Goal: Communication & Community: Answer question/provide support

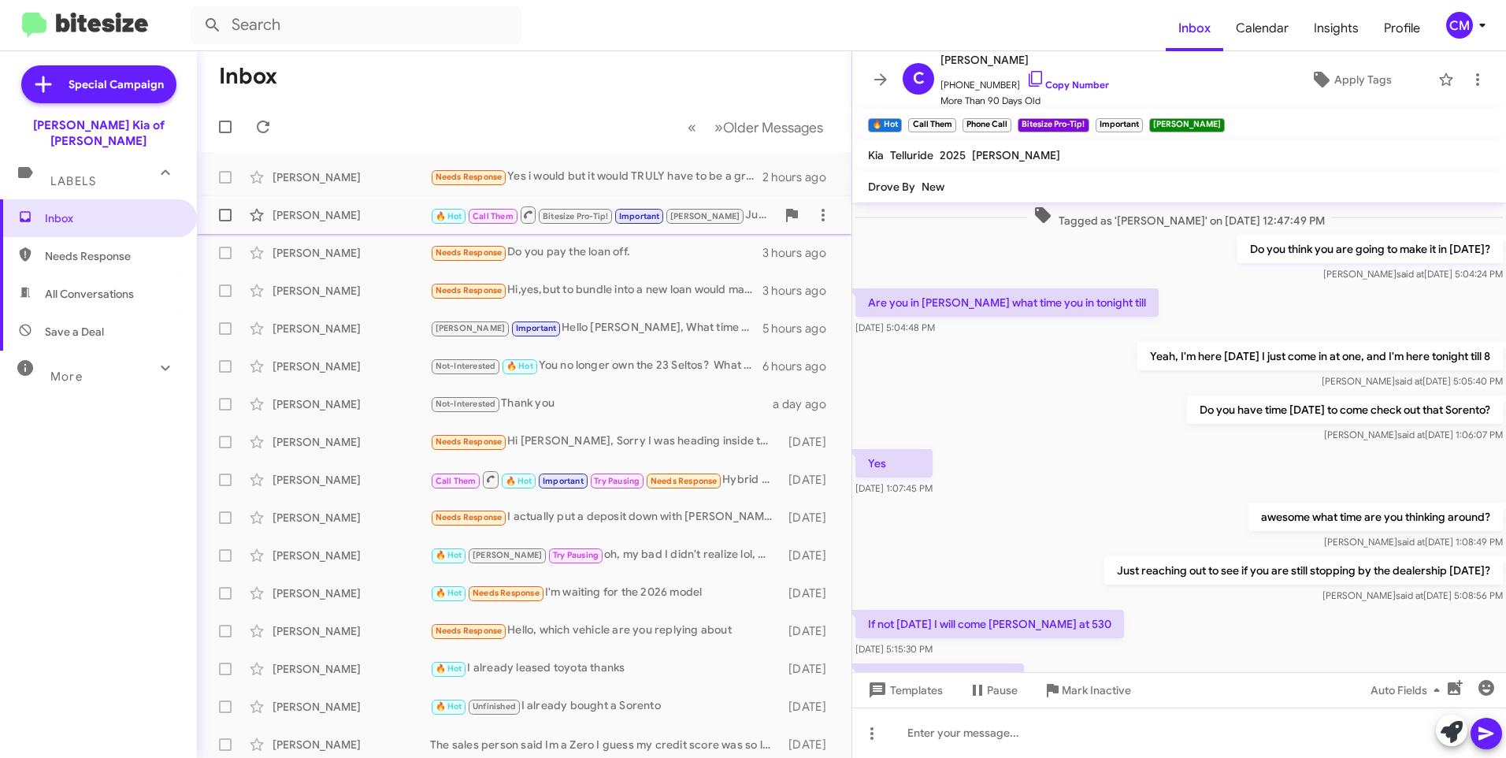
scroll to position [703, 0]
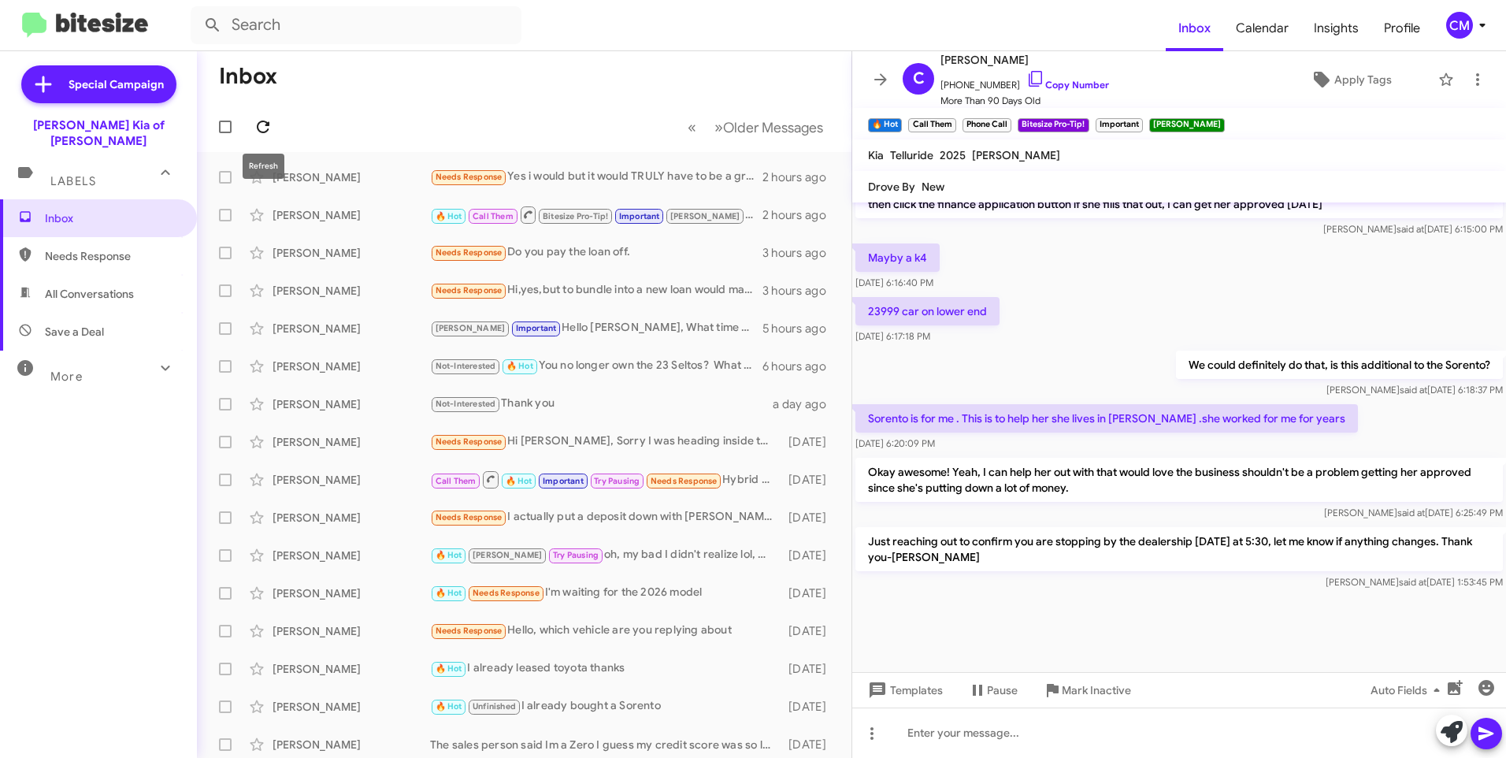
click at [262, 120] on icon at bounding box center [263, 126] width 19 height 19
click at [326, 201] on div "[PERSON_NAME] 🔥 Hot Call Them Bitesize Pro-Tip! Important [PERSON_NAME] Just re…" at bounding box center [524, 215] width 629 height 32
click at [566, 220] on span "Bitesize Pro-Tip!" at bounding box center [575, 216] width 65 height 10
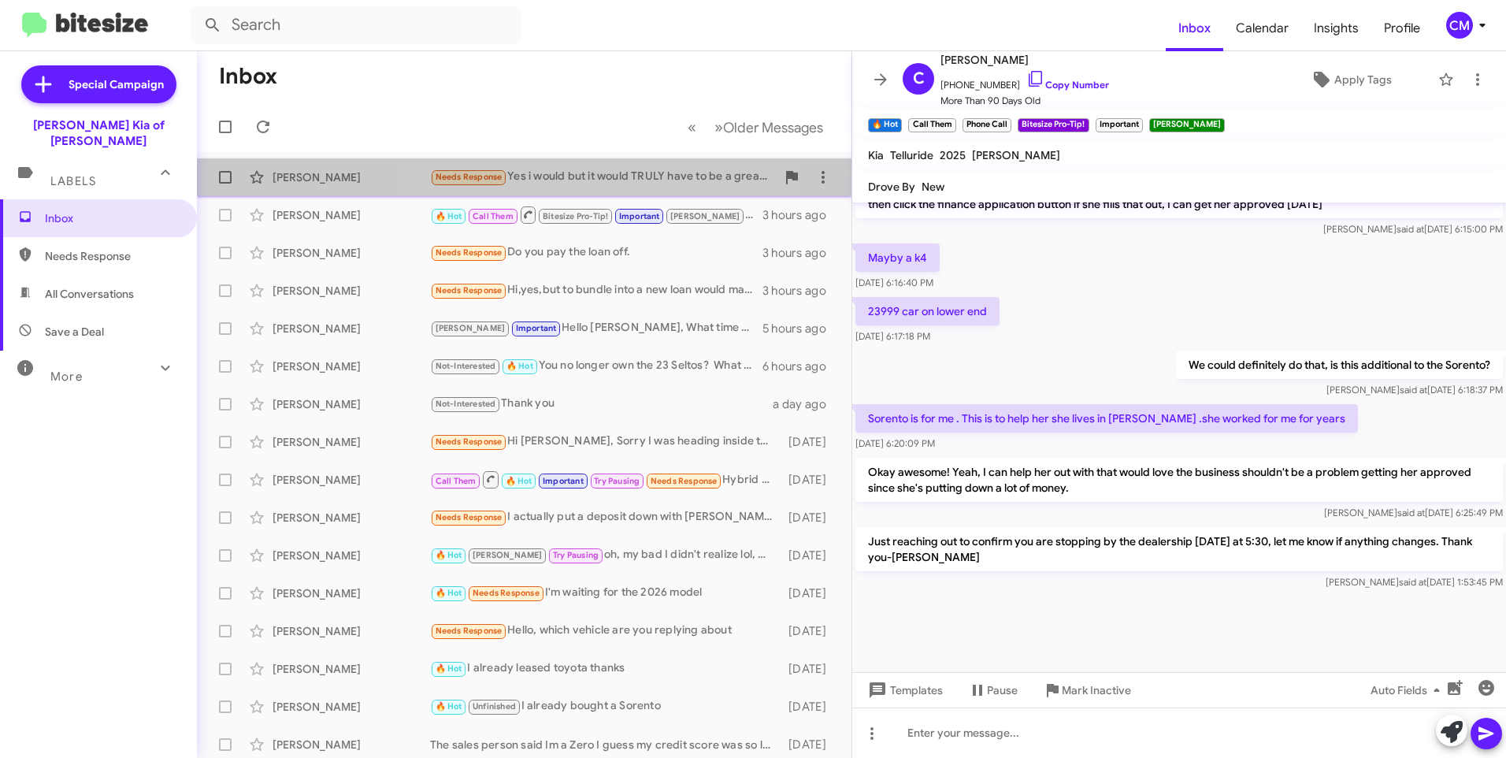
click at [597, 181] on div "Needs Response Yes i would but it would TRULY have to be a great deal for me to…" at bounding box center [603, 177] width 346 height 18
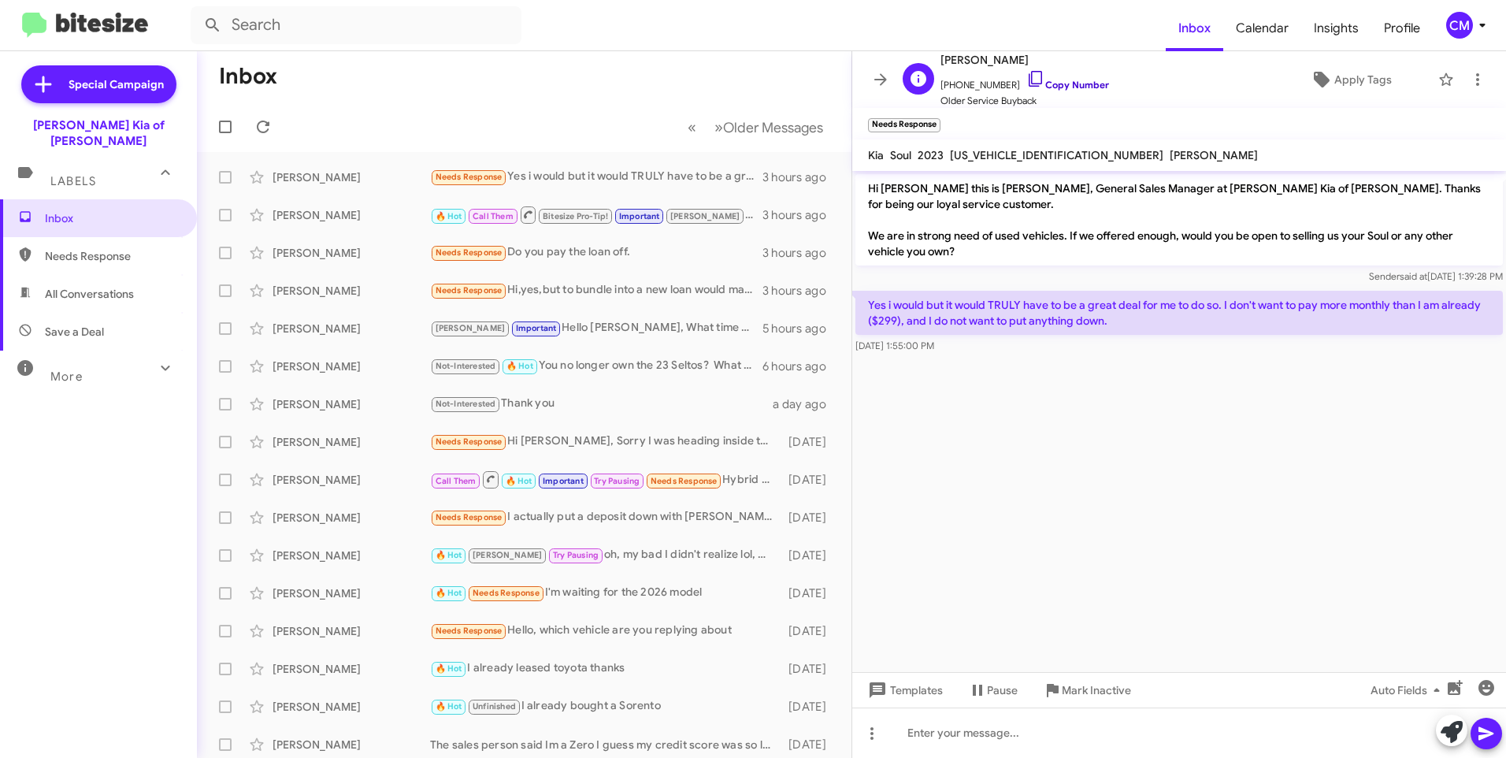
click at [1054, 83] on link "Copy Number" at bounding box center [1067, 85] width 83 height 12
click at [109, 199] on span "Inbox" at bounding box center [98, 218] width 197 height 38
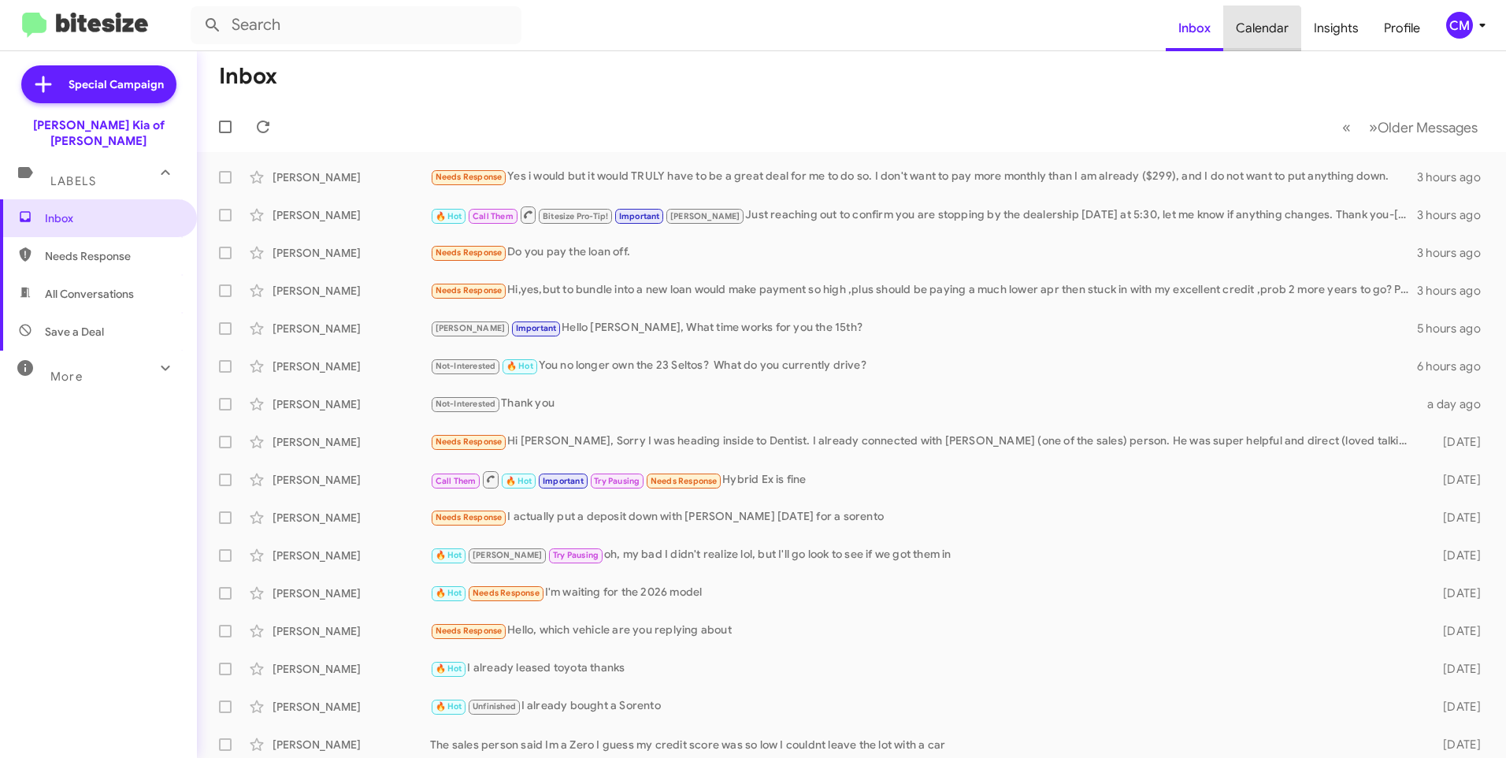
click at [1263, 46] on span "Calendar" at bounding box center [1262, 29] width 78 height 46
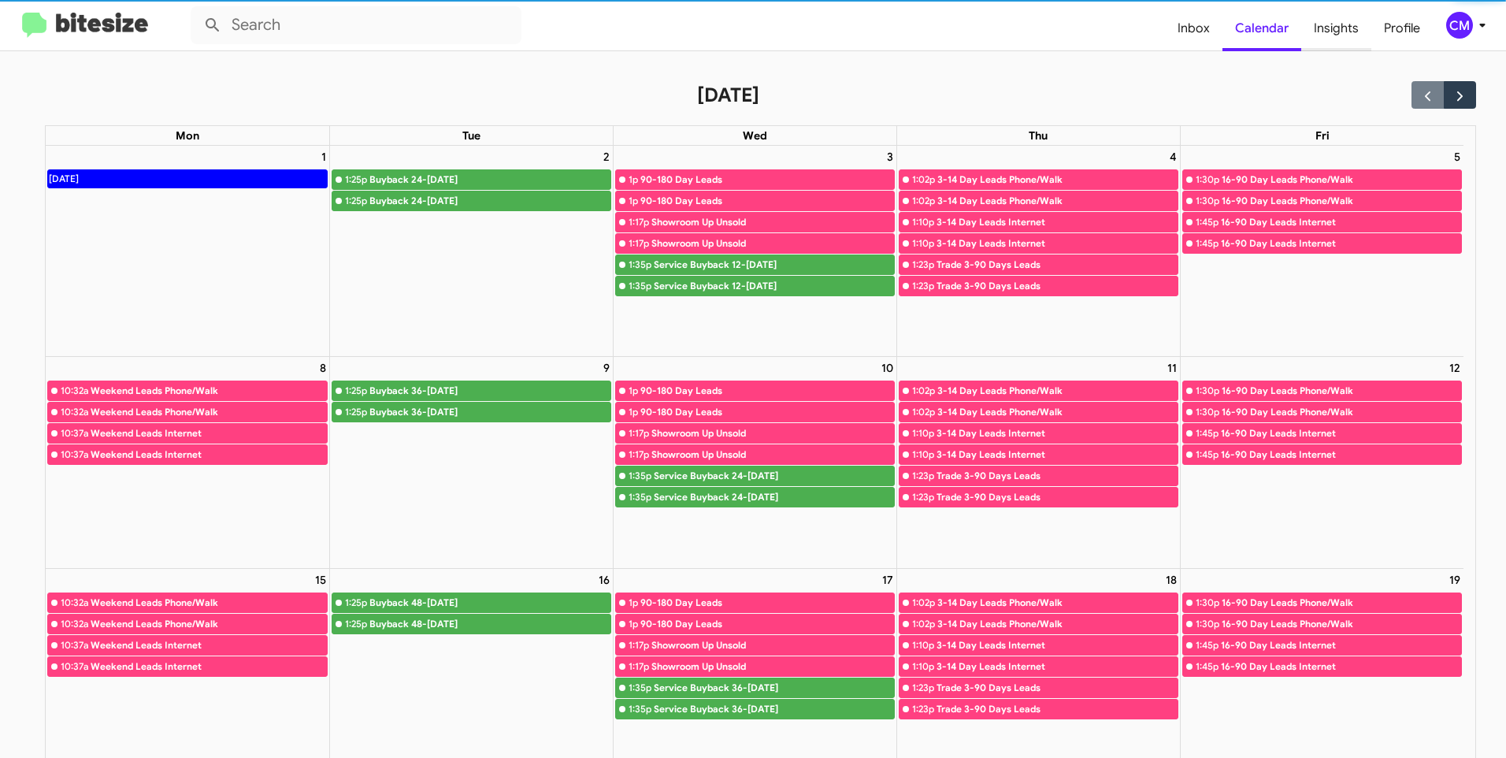
click at [1344, 25] on span "Insights" at bounding box center [1336, 29] width 70 height 46
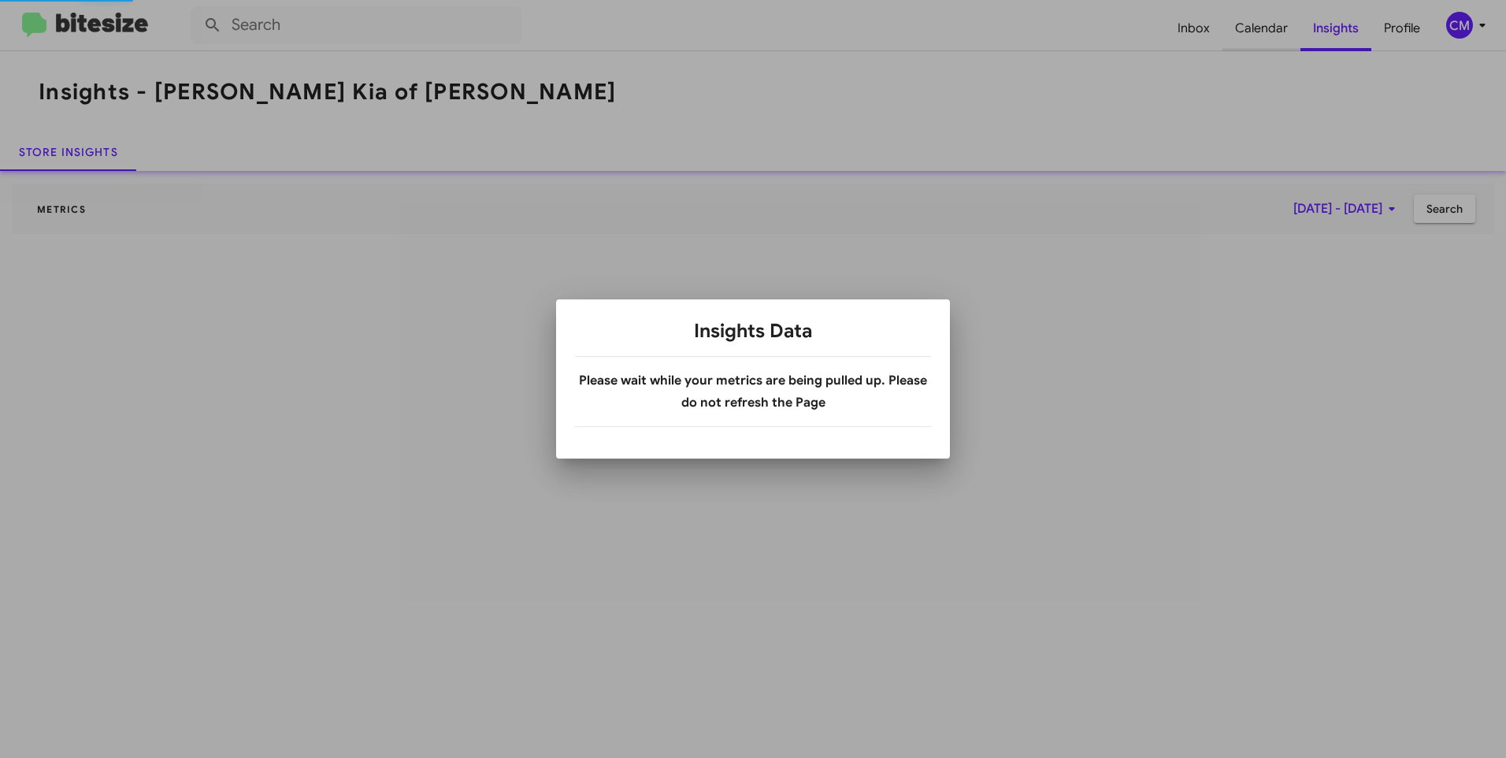
click at [1263, 39] on span "Calendar" at bounding box center [1262, 29] width 78 height 46
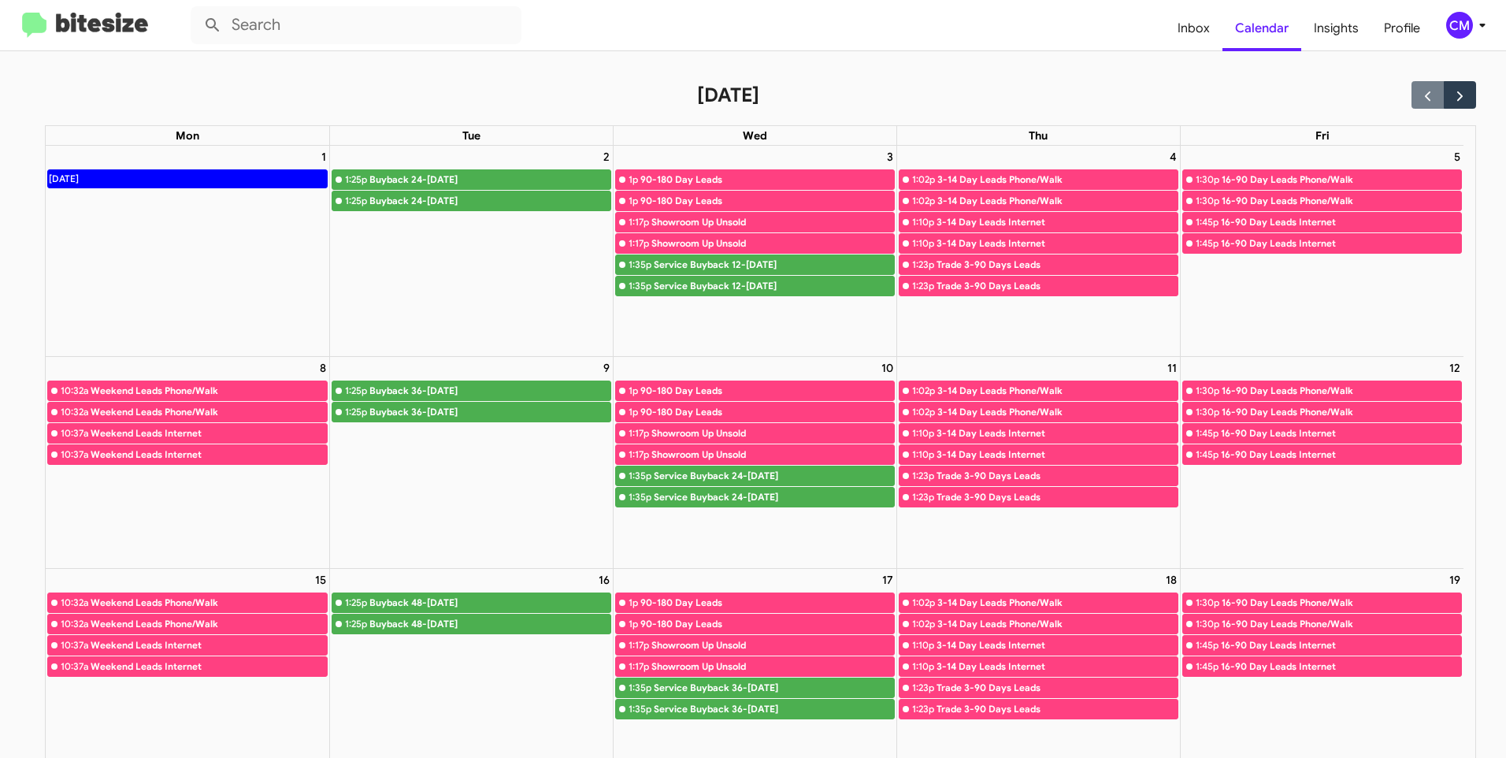
scroll to position [79, 0]
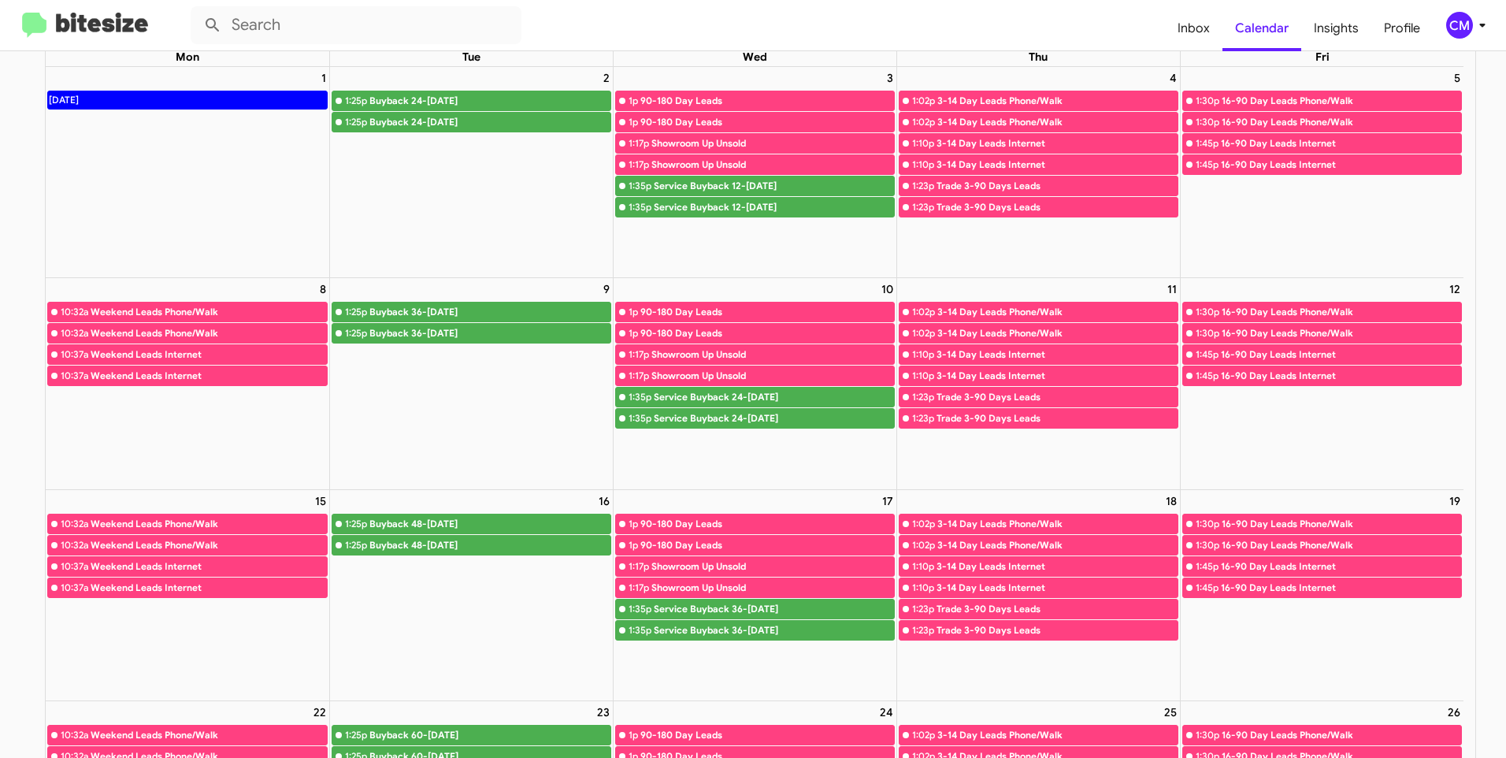
click at [774, 389] on div "Service Buyback 24-[DATE]" at bounding box center [774, 397] width 240 height 16
click at [687, 399] on div "Service Buyback 24-[DATE]" at bounding box center [774, 397] width 240 height 16
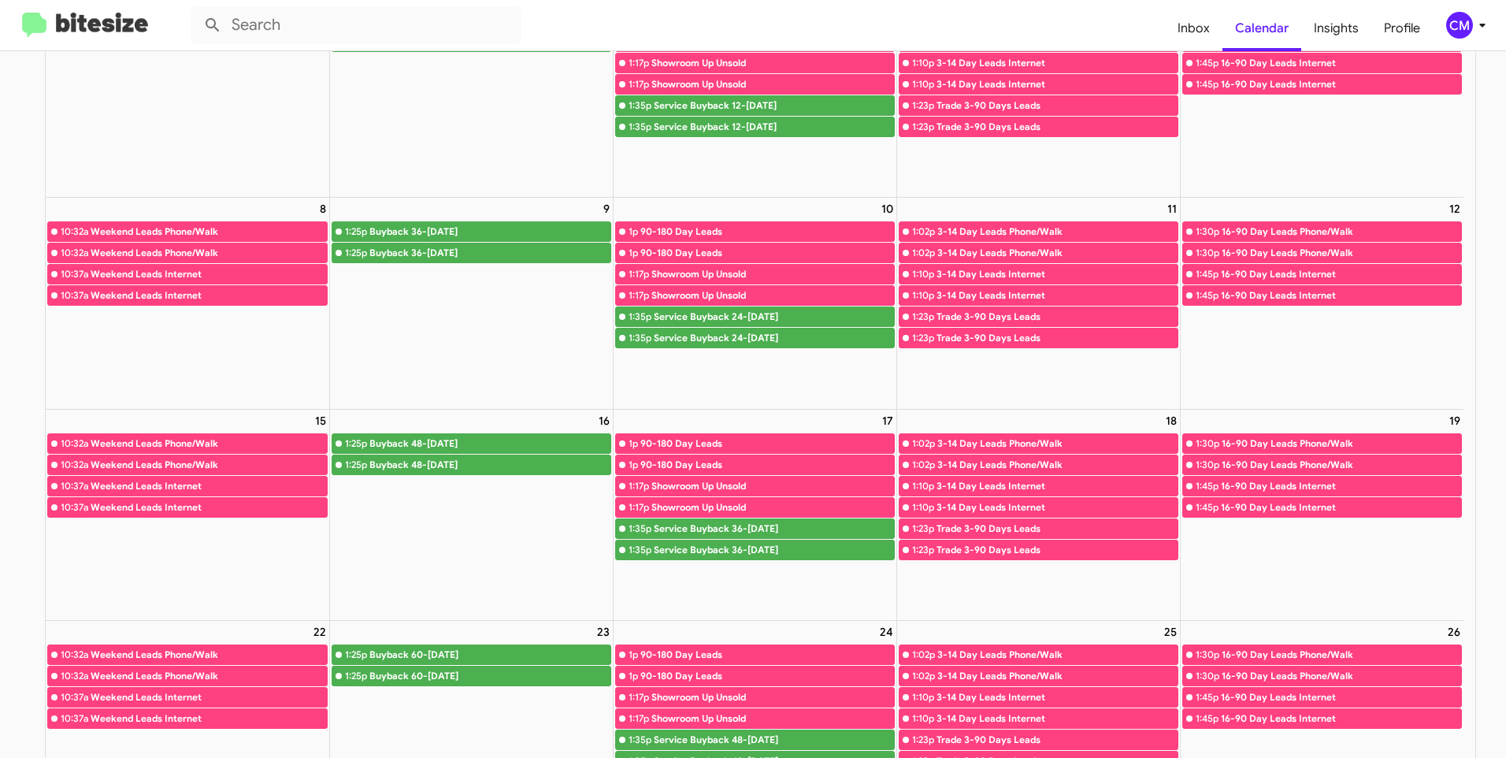
scroll to position [158, 0]
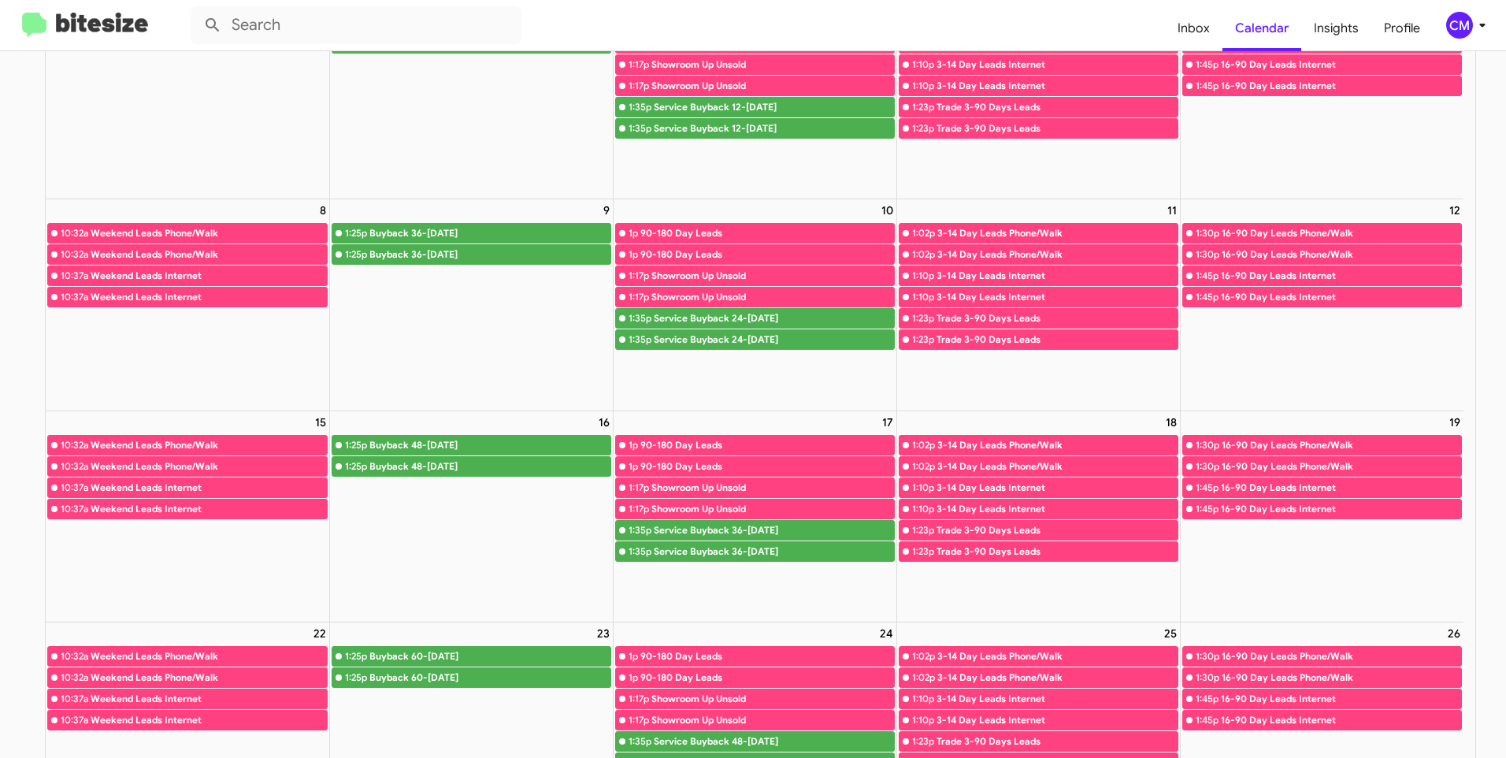
click at [419, 451] on div "Buyback 48-[DATE]" at bounding box center [489, 445] width 241 height 16
click at [406, 437] on div "Buyback 48-[DATE]" at bounding box center [489, 445] width 241 height 16
click at [624, 319] on div at bounding box center [622, 318] width 6 height 6
click at [620, 317] on div at bounding box center [622, 318] width 6 height 6
click at [619, 333] on link "1:35p Service Buyback 24-[DATE]" at bounding box center [755, 339] width 280 height 20
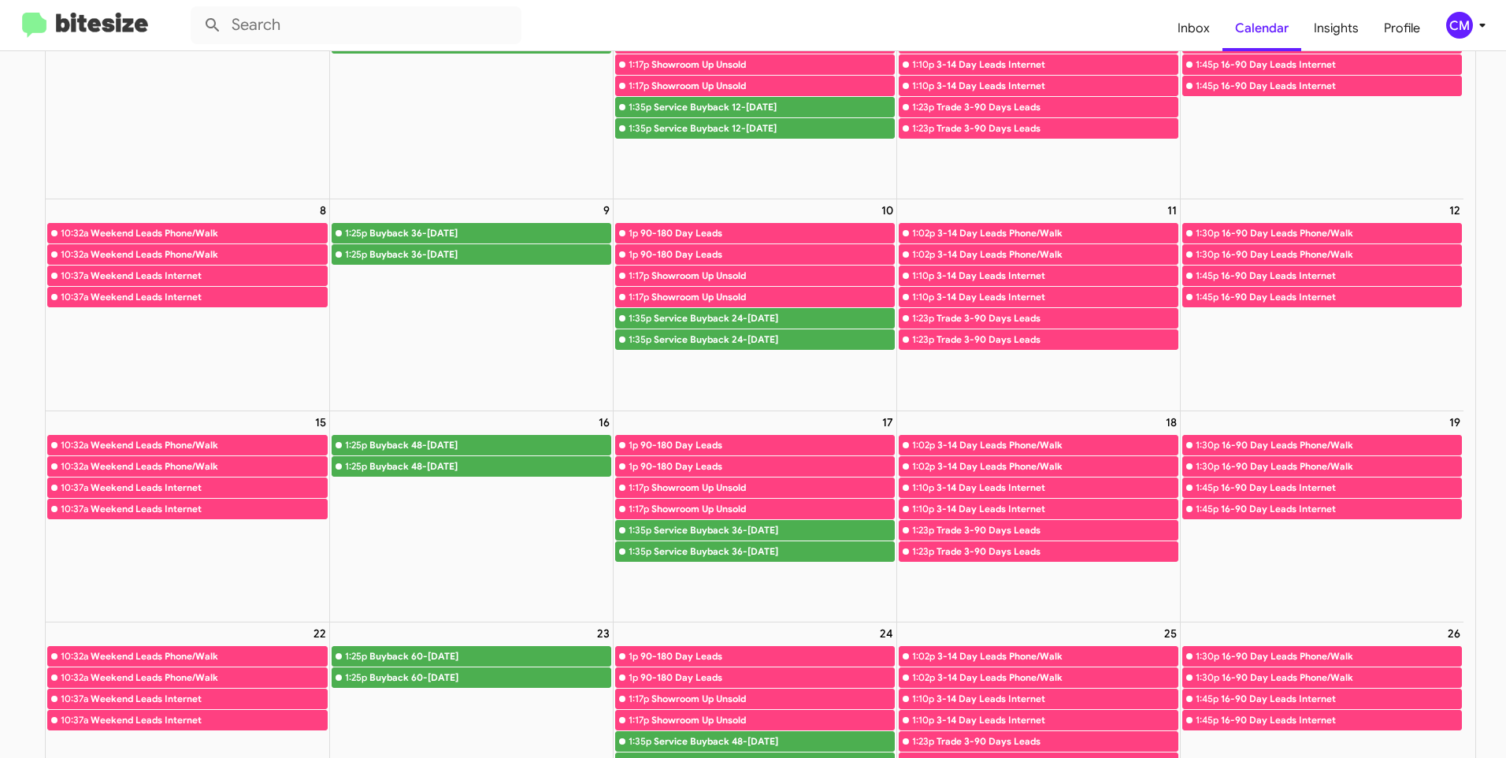
drag, startPoint x: 622, startPoint y: 340, endPoint x: 625, endPoint y: 310, distance: 29.3
click at [625, 310] on div "1p 90-180 Day Leads 1p 90-180 Day Leads 1:17p Showroom Up Unsold 1:17p Showroom…" at bounding box center [755, 286] width 283 height 129
click at [819, 281] on div "Showroom Up Unsold" at bounding box center [772, 276] width 243 height 16
drag, startPoint x: 849, startPoint y: 342, endPoint x: 852, endPoint y: 316, distance: 26.2
click at [852, 316] on div "1p 90-180 Day Leads 1p 90-180 Day Leads 1:17p Showroom Up Unsold 1:17p Showroom…" at bounding box center [755, 286] width 283 height 129
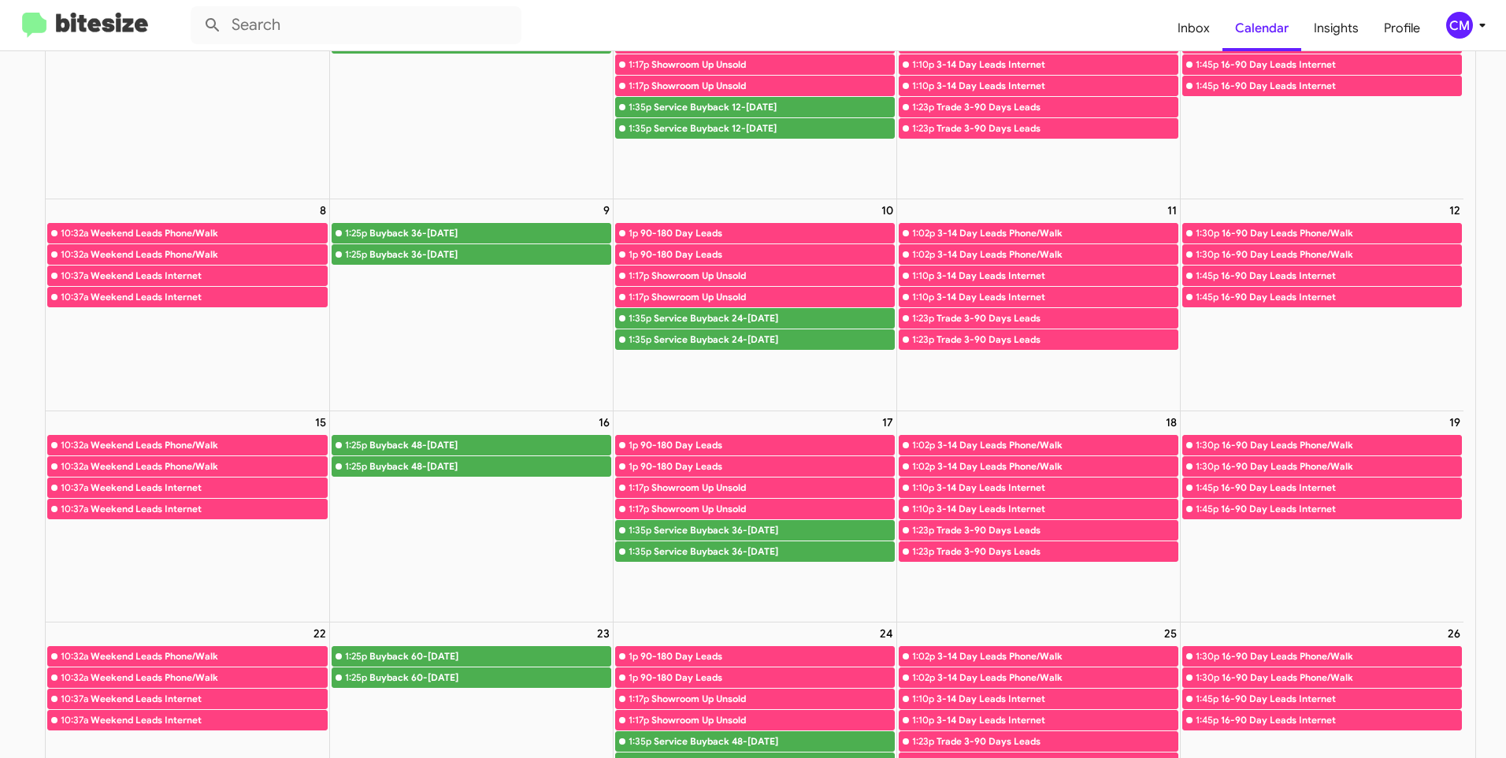
drag, startPoint x: 852, startPoint y: 316, endPoint x: 828, endPoint y: 317, distance: 24.4
click at [828, 317] on div "Service Buyback 24-[DATE]" at bounding box center [774, 318] width 240 height 16
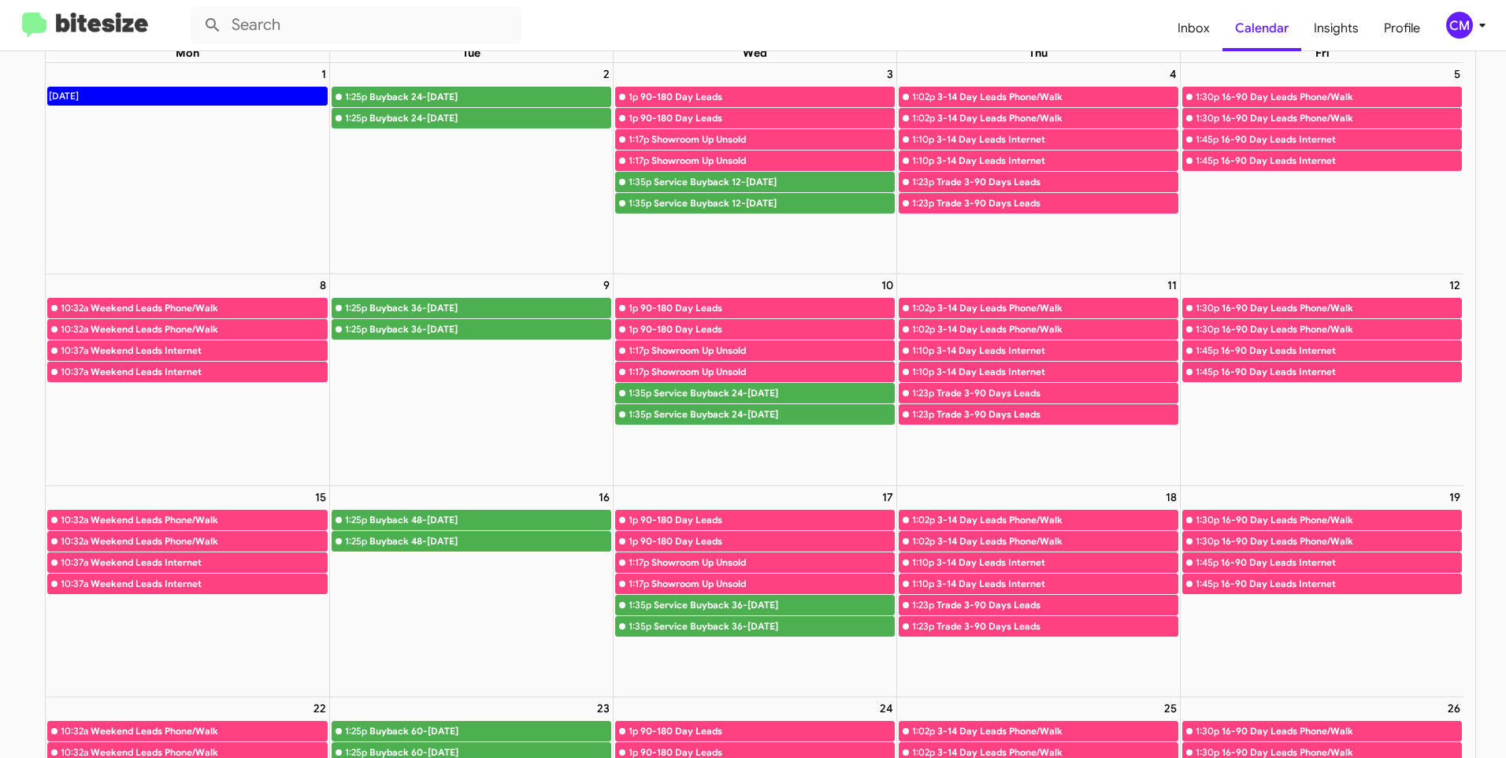
scroll to position [0, 0]
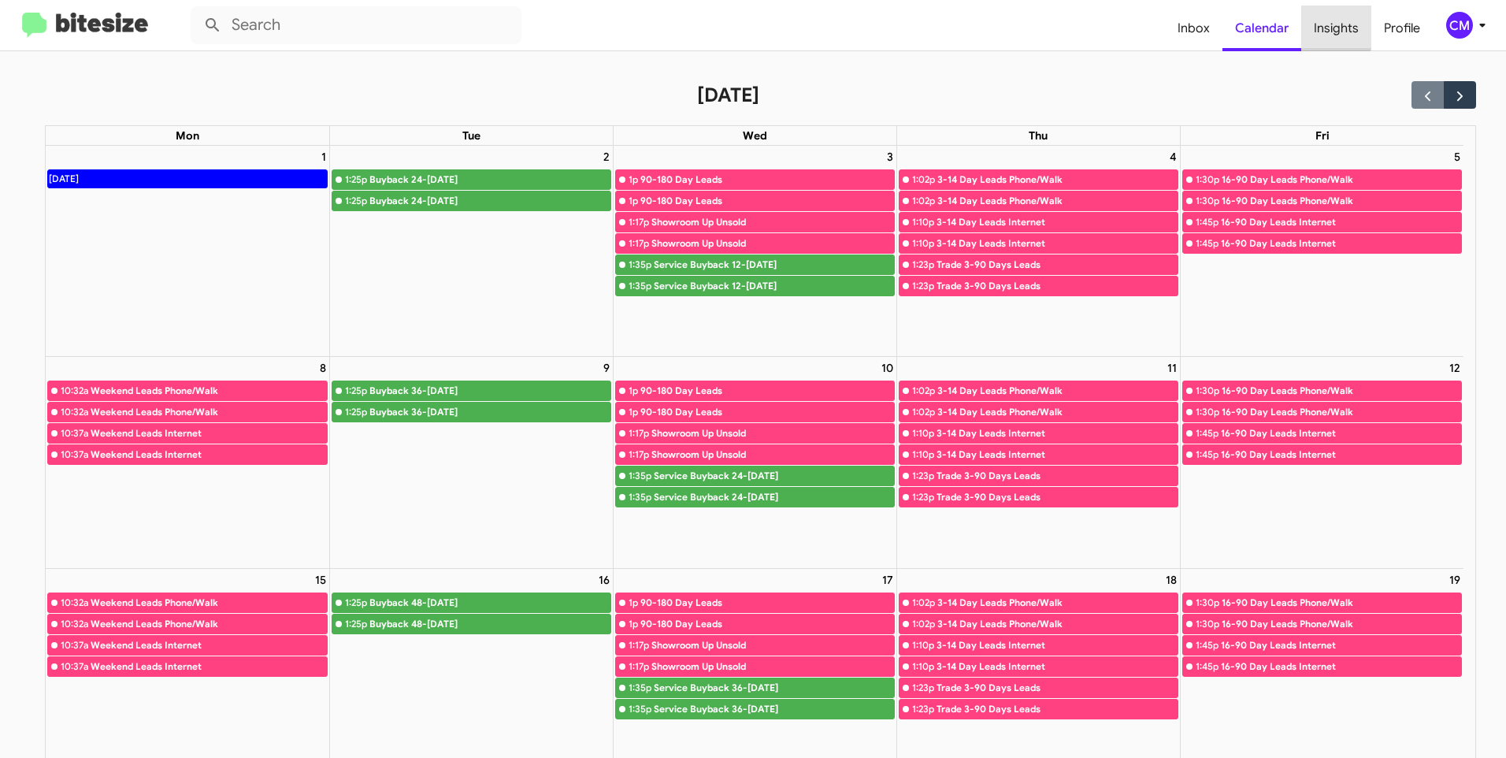
click at [1327, 24] on span "Insights" at bounding box center [1336, 29] width 70 height 46
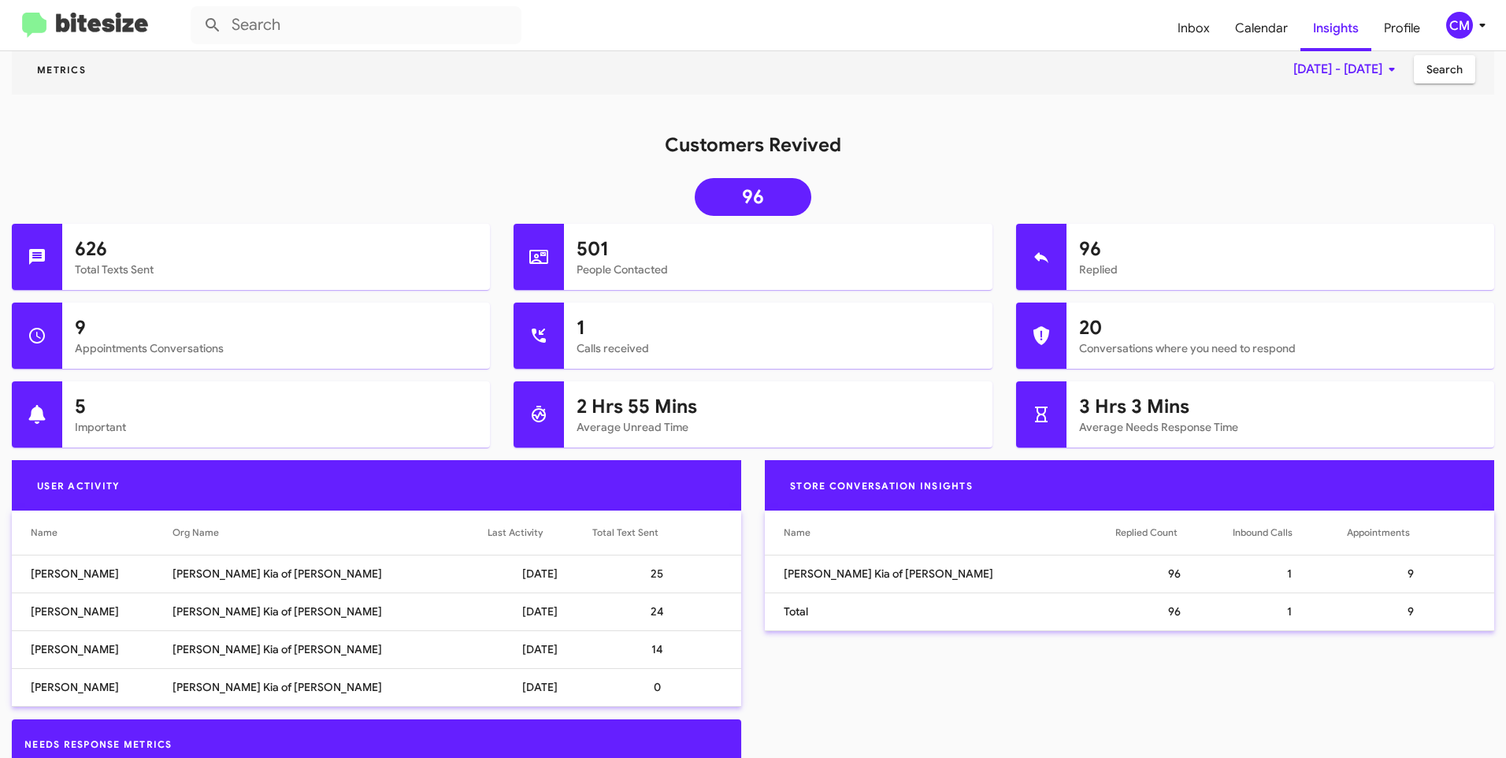
scroll to position [113, 0]
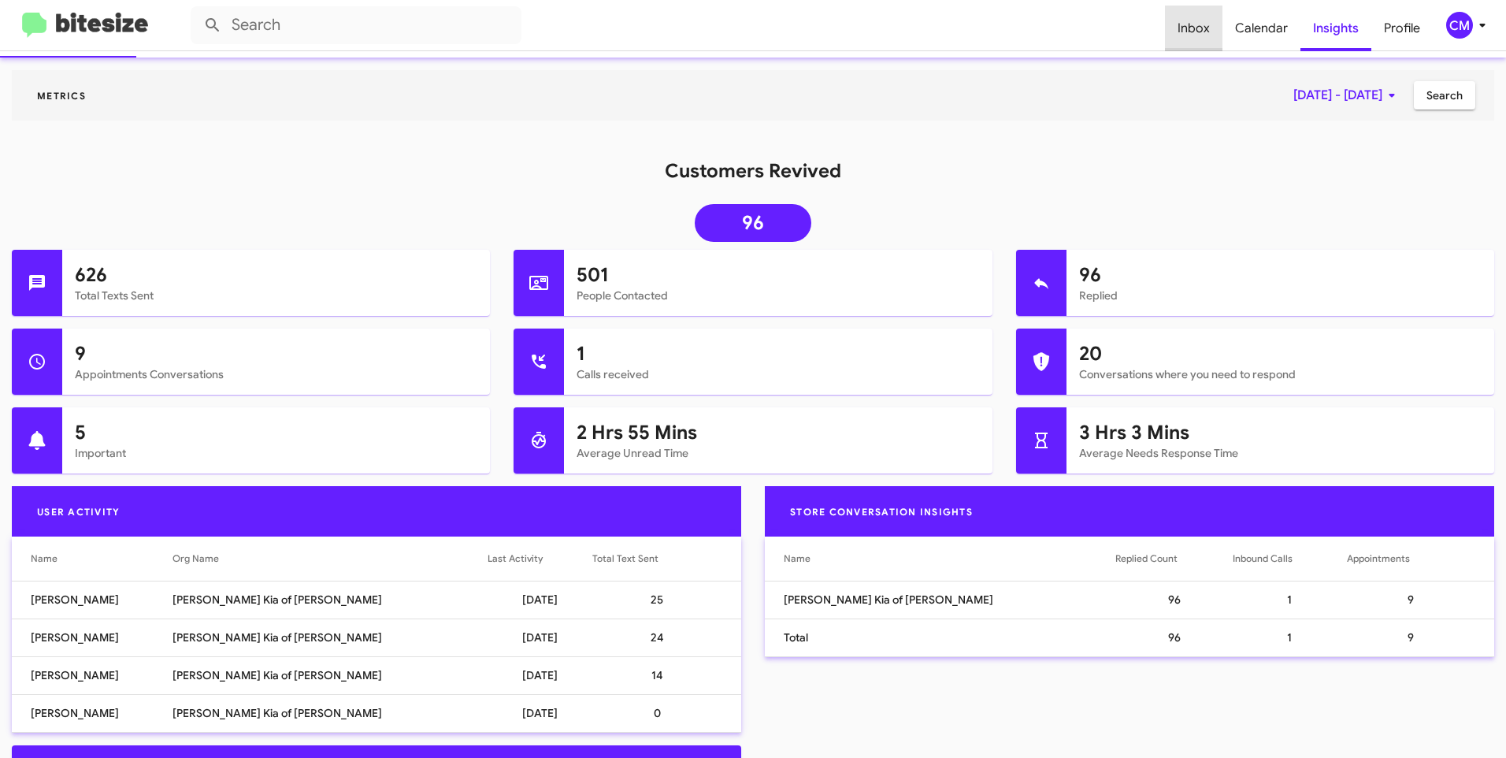
click at [1217, 27] on span "Inbox" at bounding box center [1194, 29] width 58 height 46
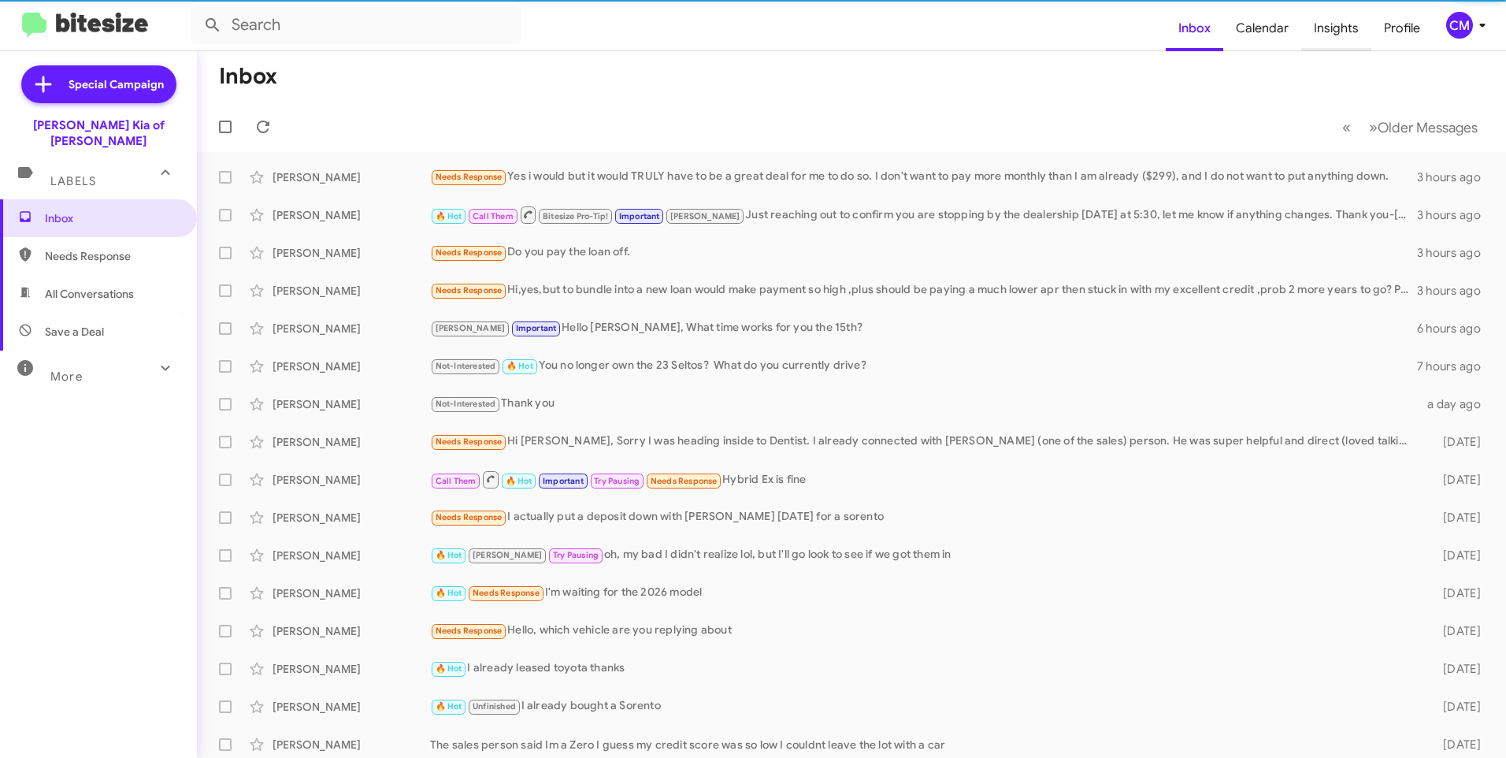
click at [1355, 25] on span "Insights" at bounding box center [1336, 29] width 70 height 46
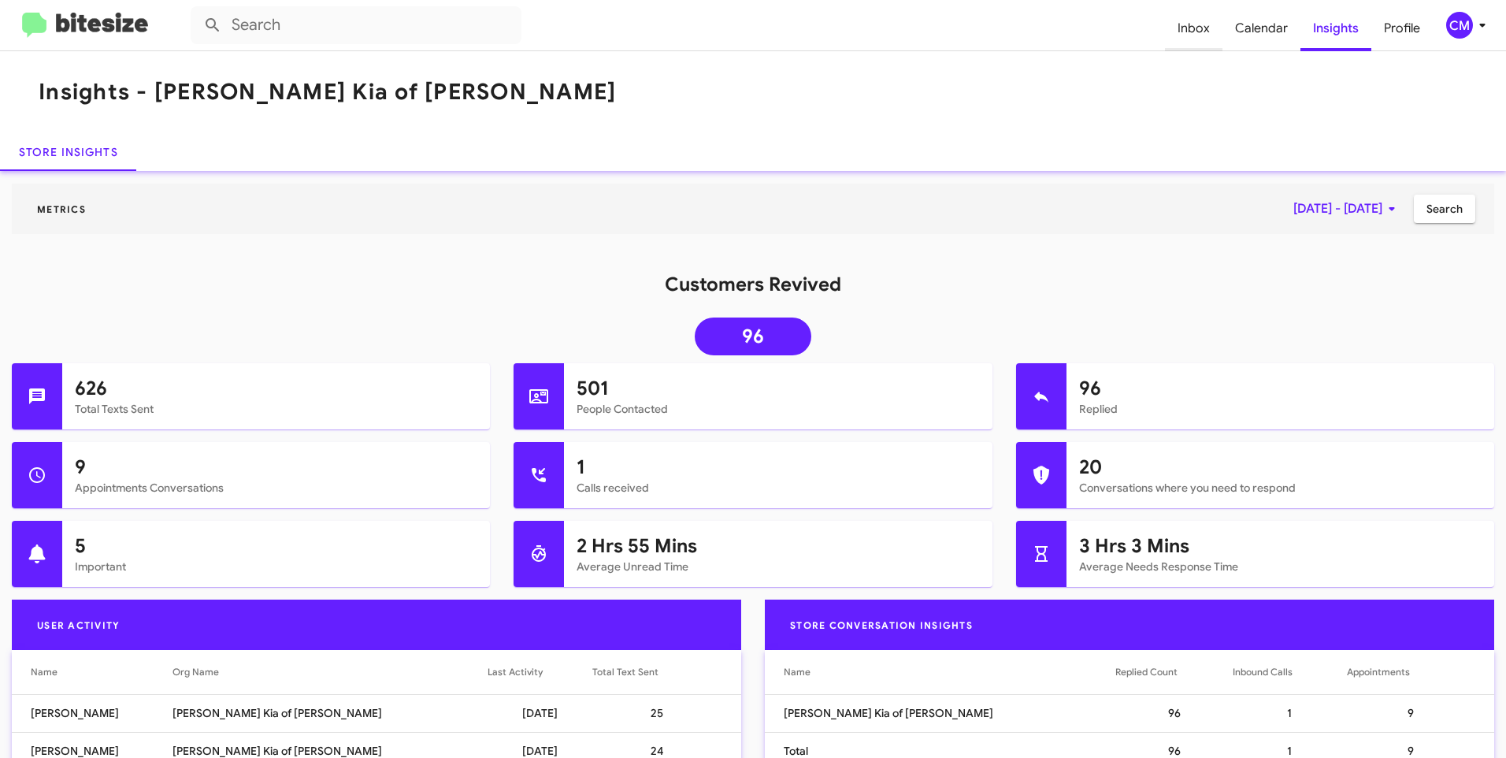
click at [1200, 32] on span "Inbox" at bounding box center [1194, 29] width 58 height 46
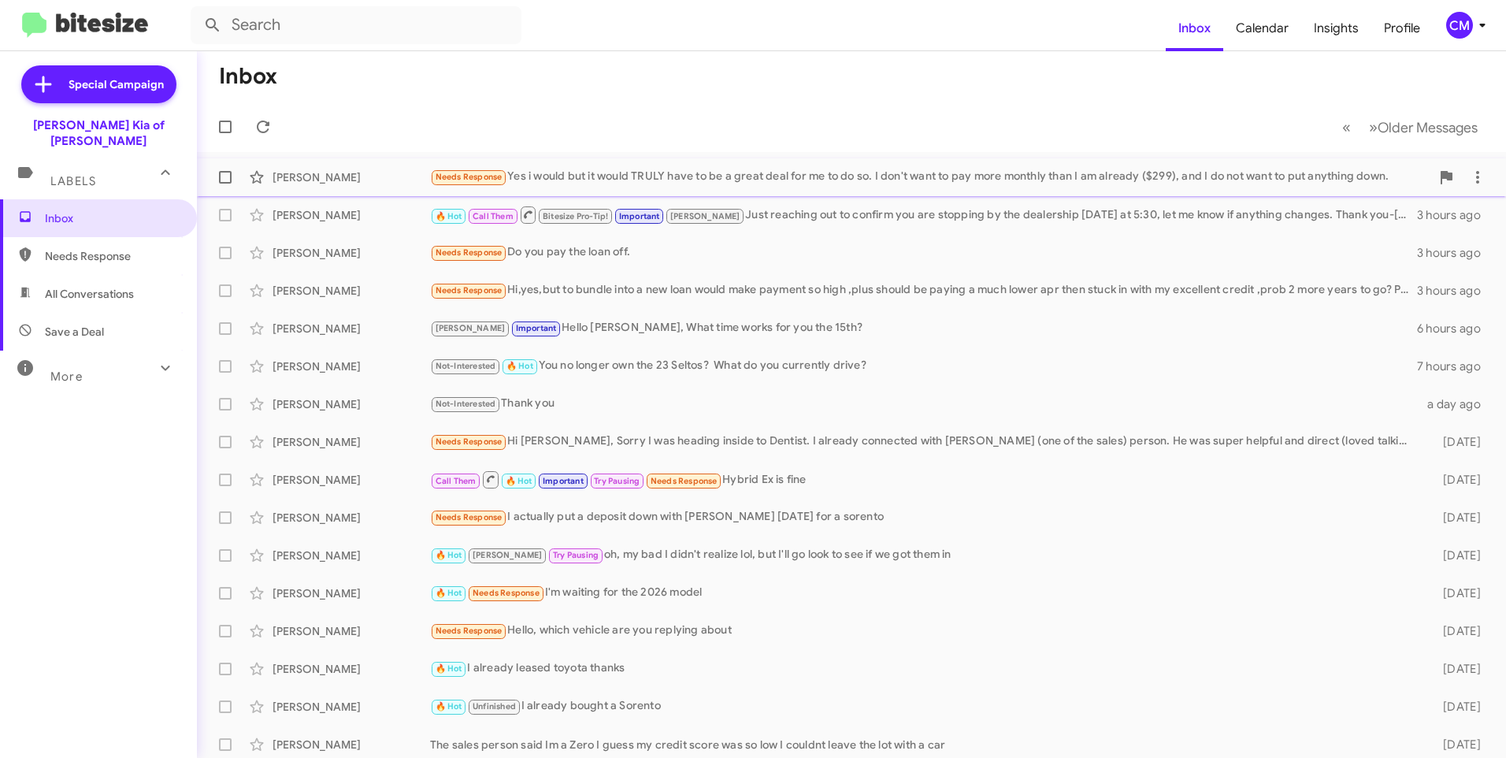
click at [844, 169] on div "Needs Response Yes i would but it would TRULY have to be a great deal for me to…" at bounding box center [930, 177] width 1000 height 18
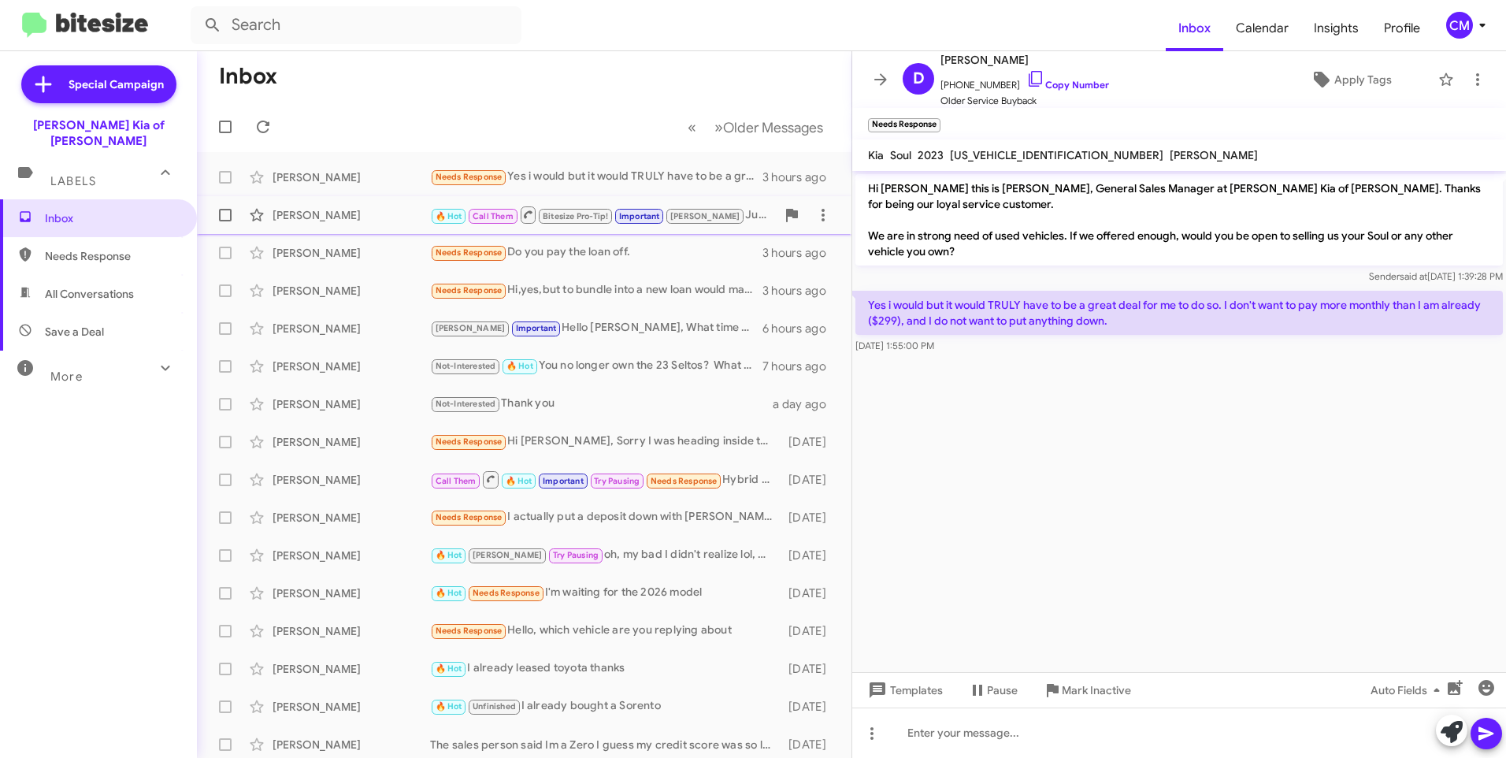
click at [406, 219] on div "[PERSON_NAME]" at bounding box center [352, 215] width 158 height 16
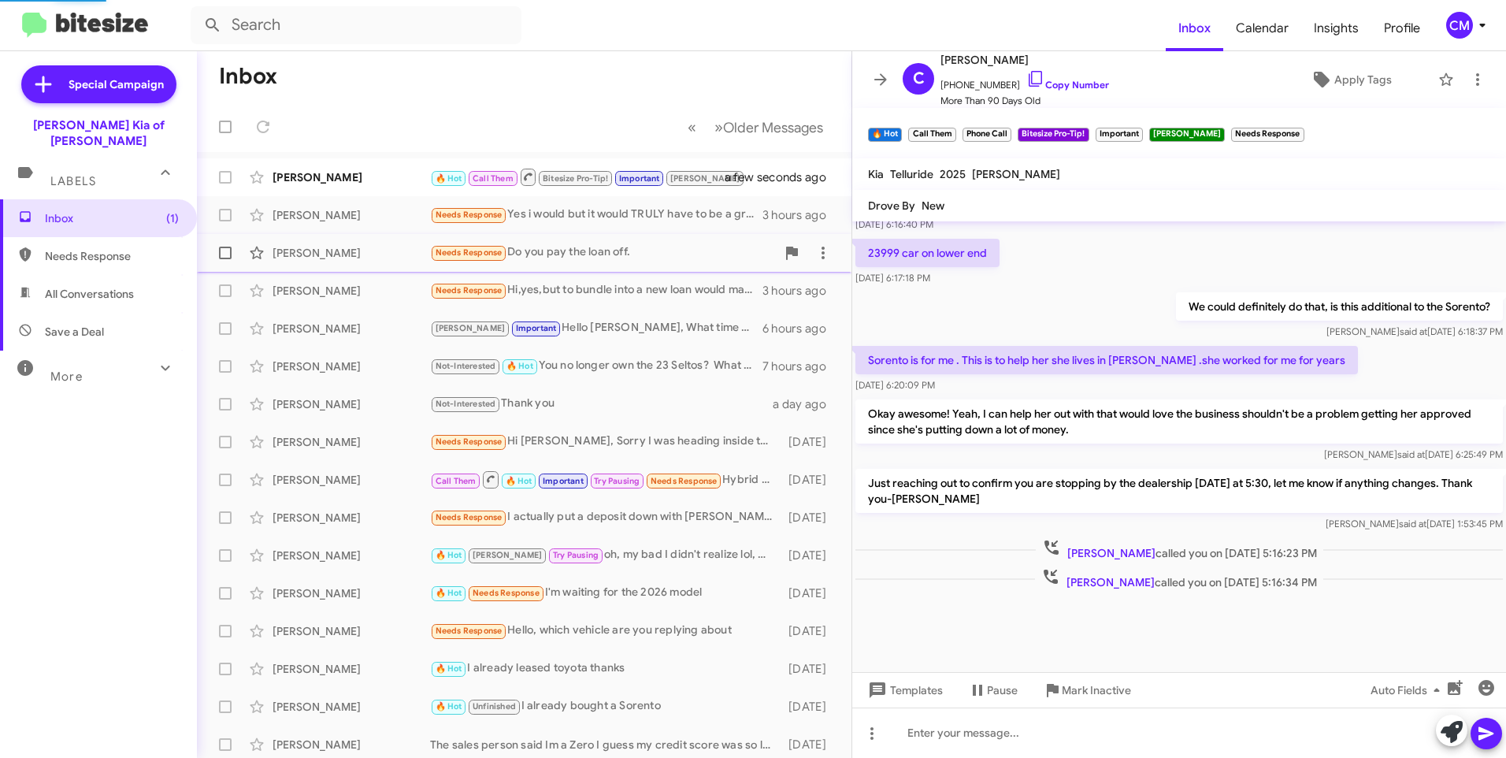
scroll to position [698, 0]
click at [364, 175] on div "[PERSON_NAME]" at bounding box center [352, 177] width 158 height 16
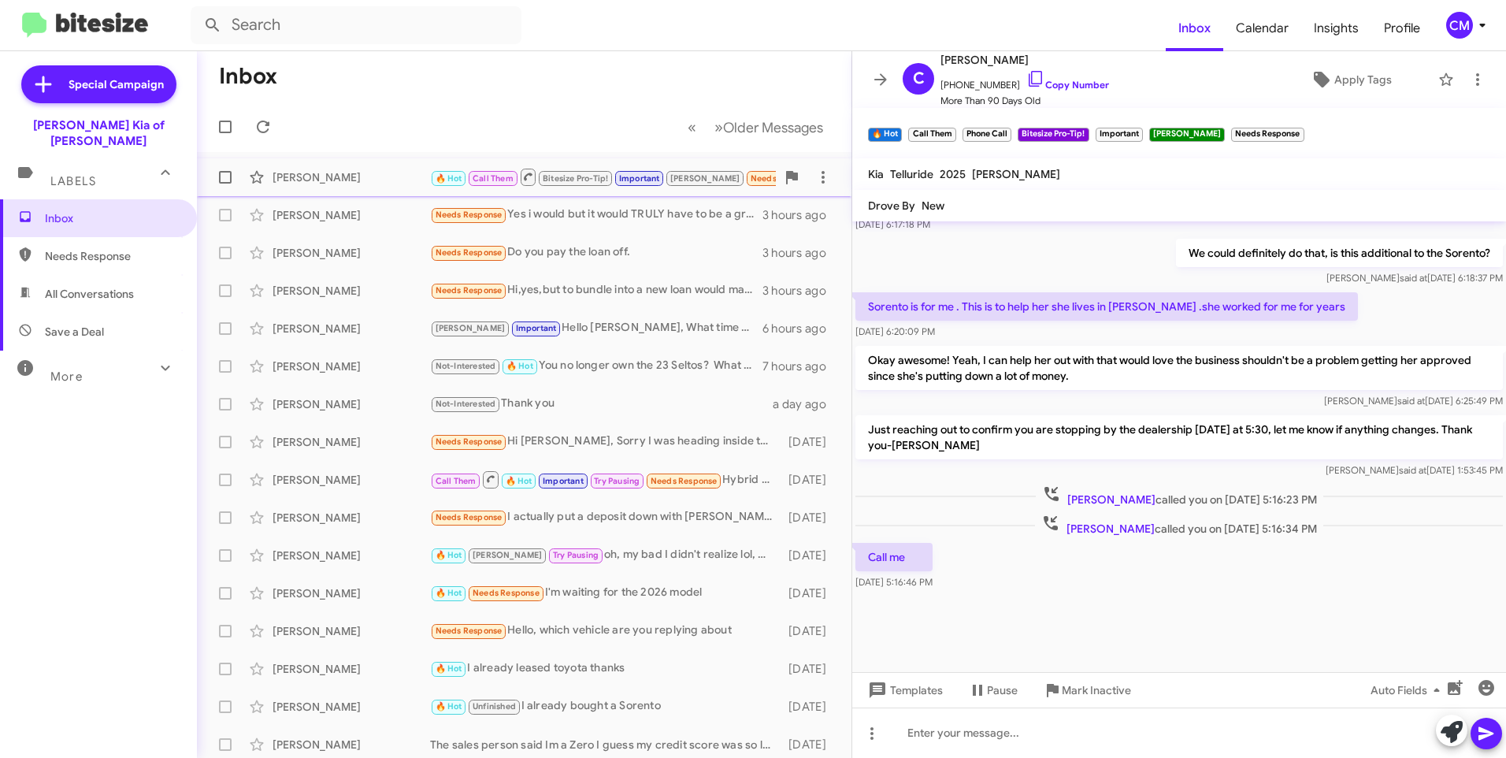
click at [331, 190] on div "[PERSON_NAME] 🔥 Hot Call Them Bitesize Pro-Tip! Important [PERSON_NAME] Needs R…" at bounding box center [524, 177] width 629 height 32
click at [351, 161] on div "[PERSON_NAME] 🔥 Hot Call Them Bitesize Pro-Tip! Important [PERSON_NAME] Needs R…" at bounding box center [524, 177] width 629 height 32
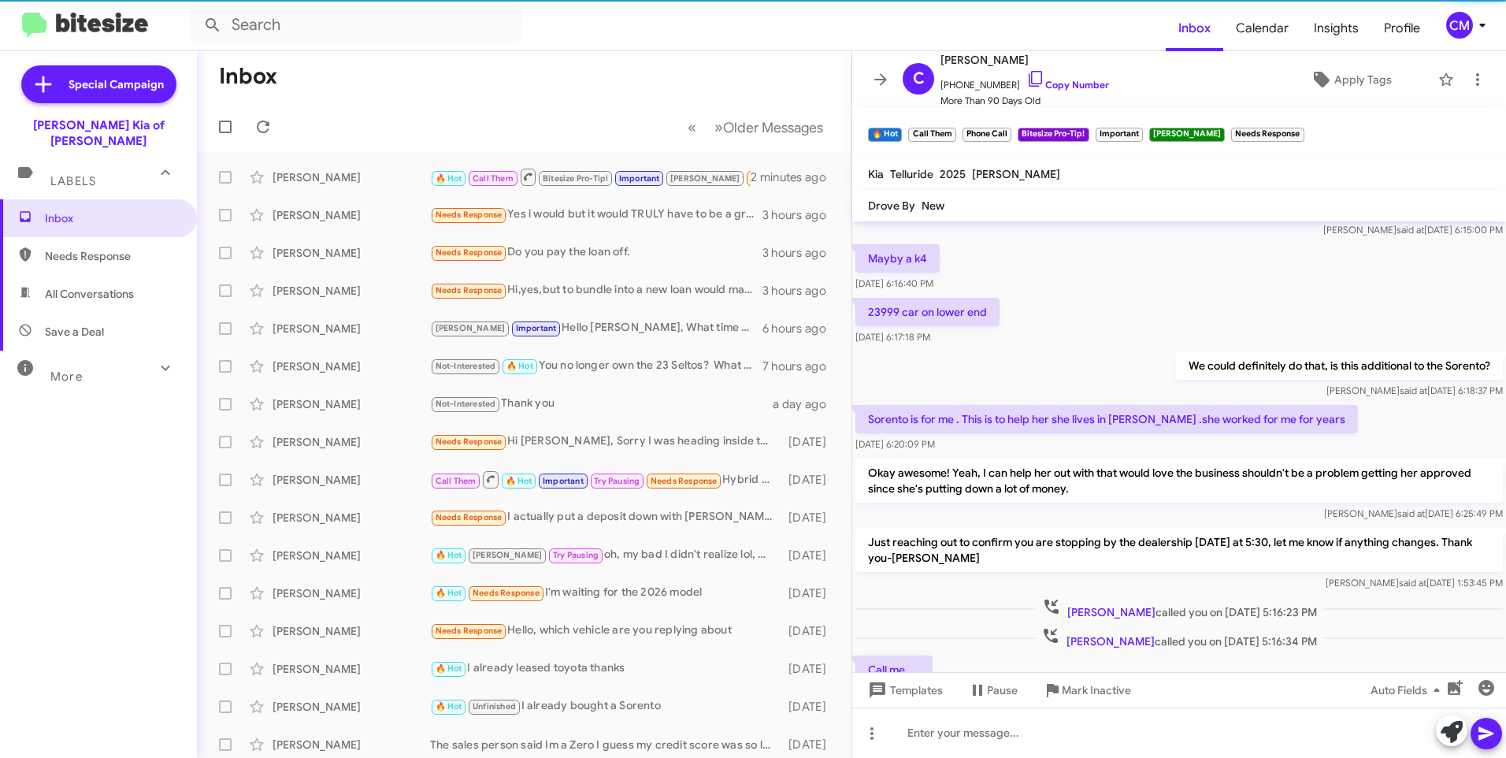
scroll to position [4877, 0]
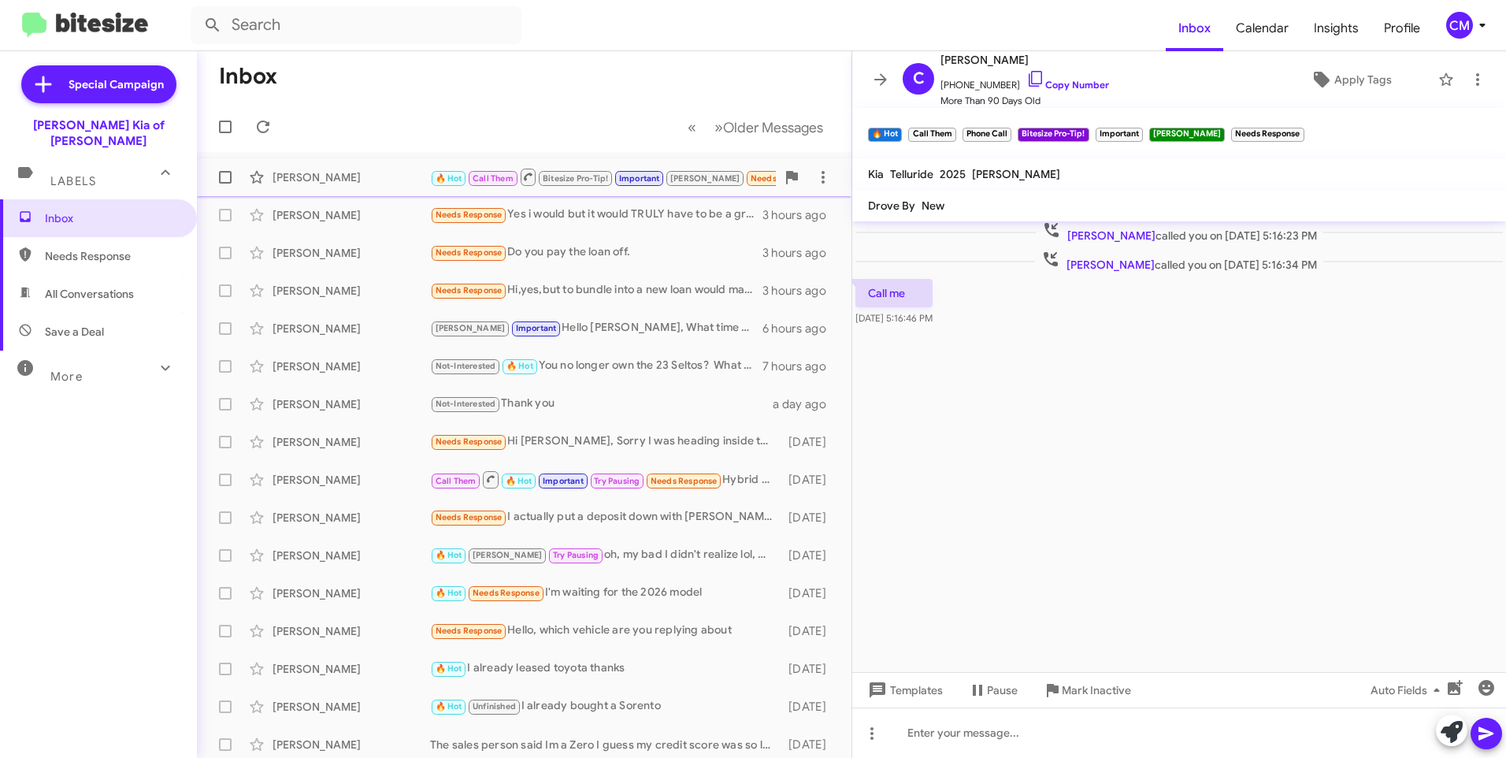
click at [301, 183] on div "[PERSON_NAME]" at bounding box center [352, 177] width 158 height 16
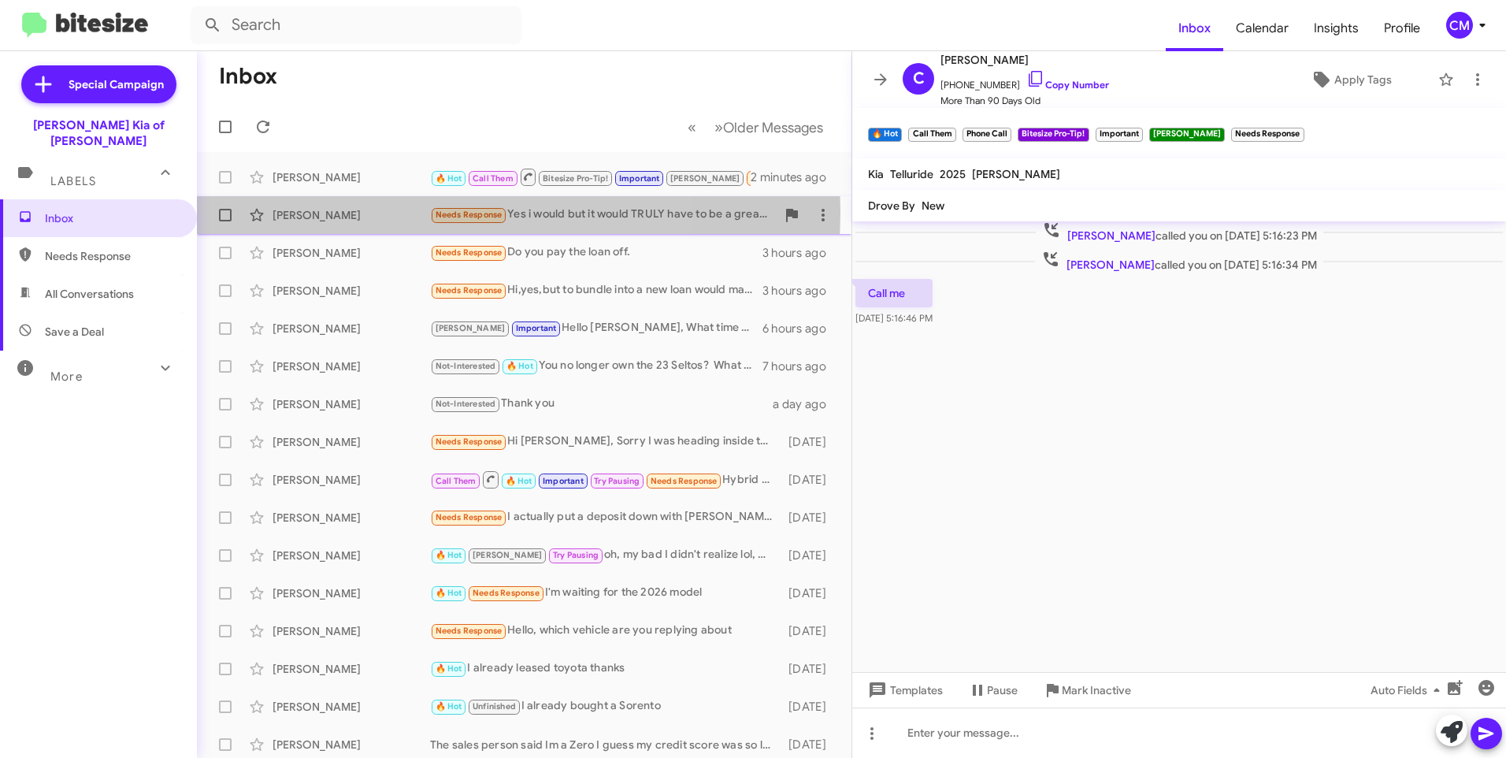
click at [366, 212] on div "[PERSON_NAME]" at bounding box center [352, 215] width 158 height 16
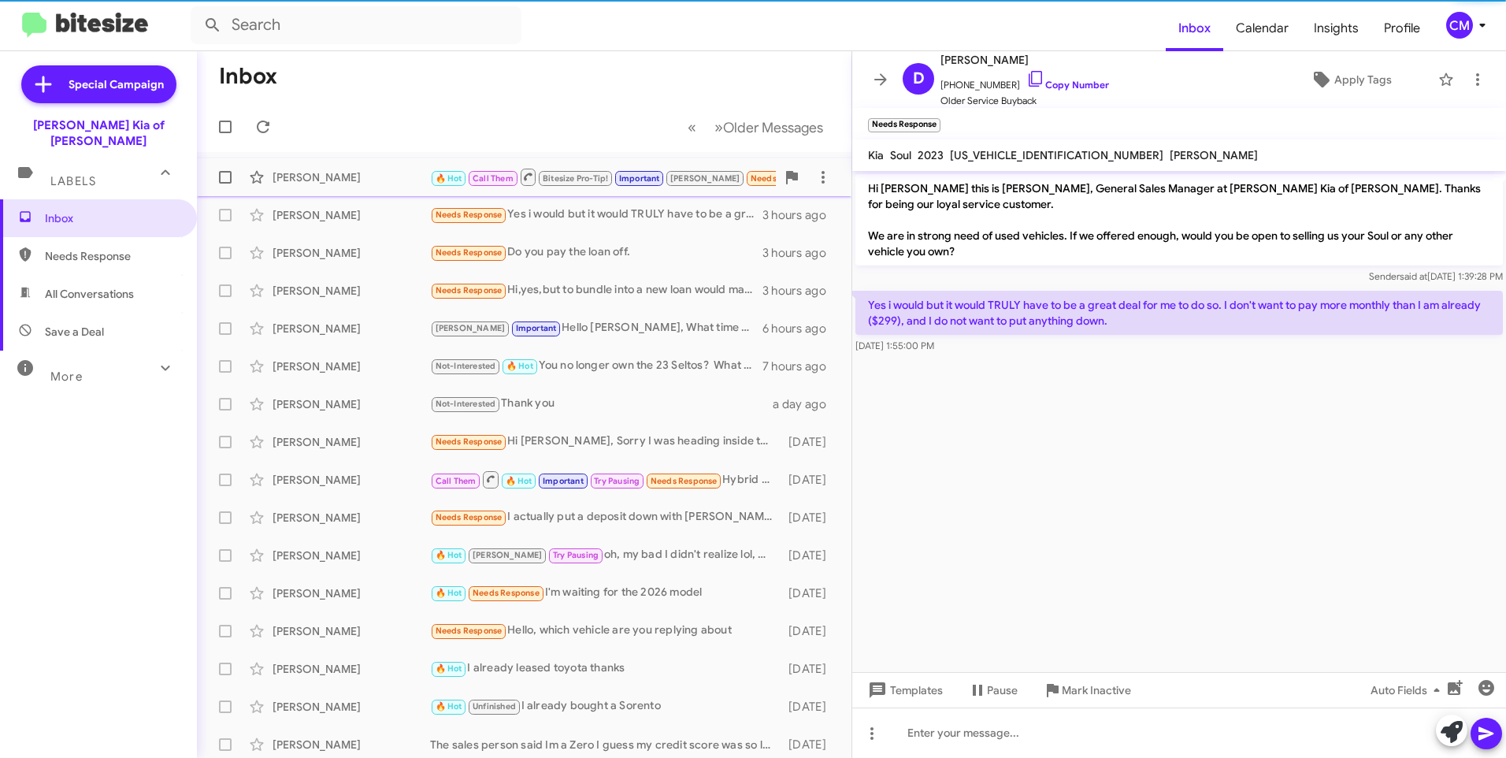
click at [354, 176] on div "[PERSON_NAME]" at bounding box center [352, 177] width 158 height 16
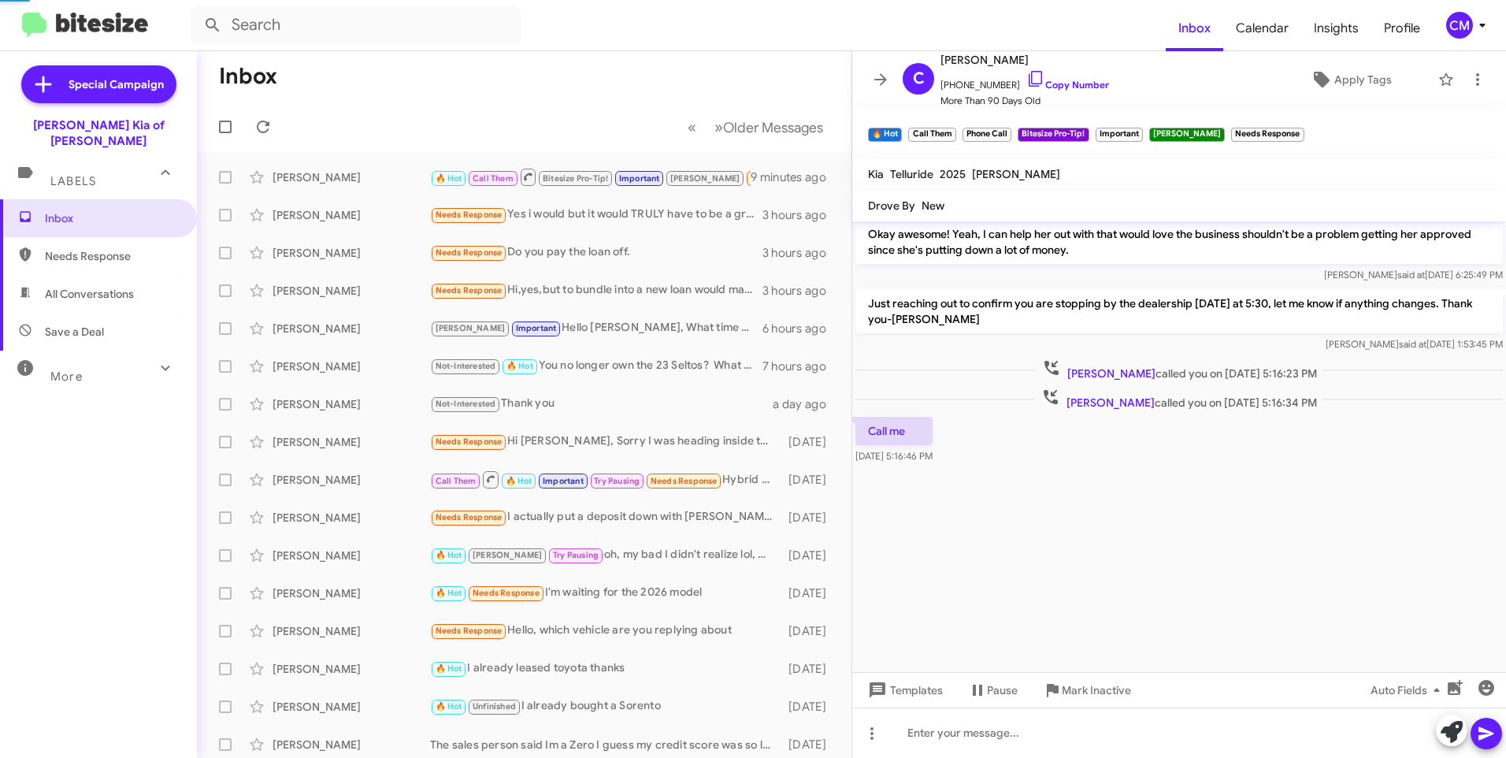
scroll to position [2962, 0]
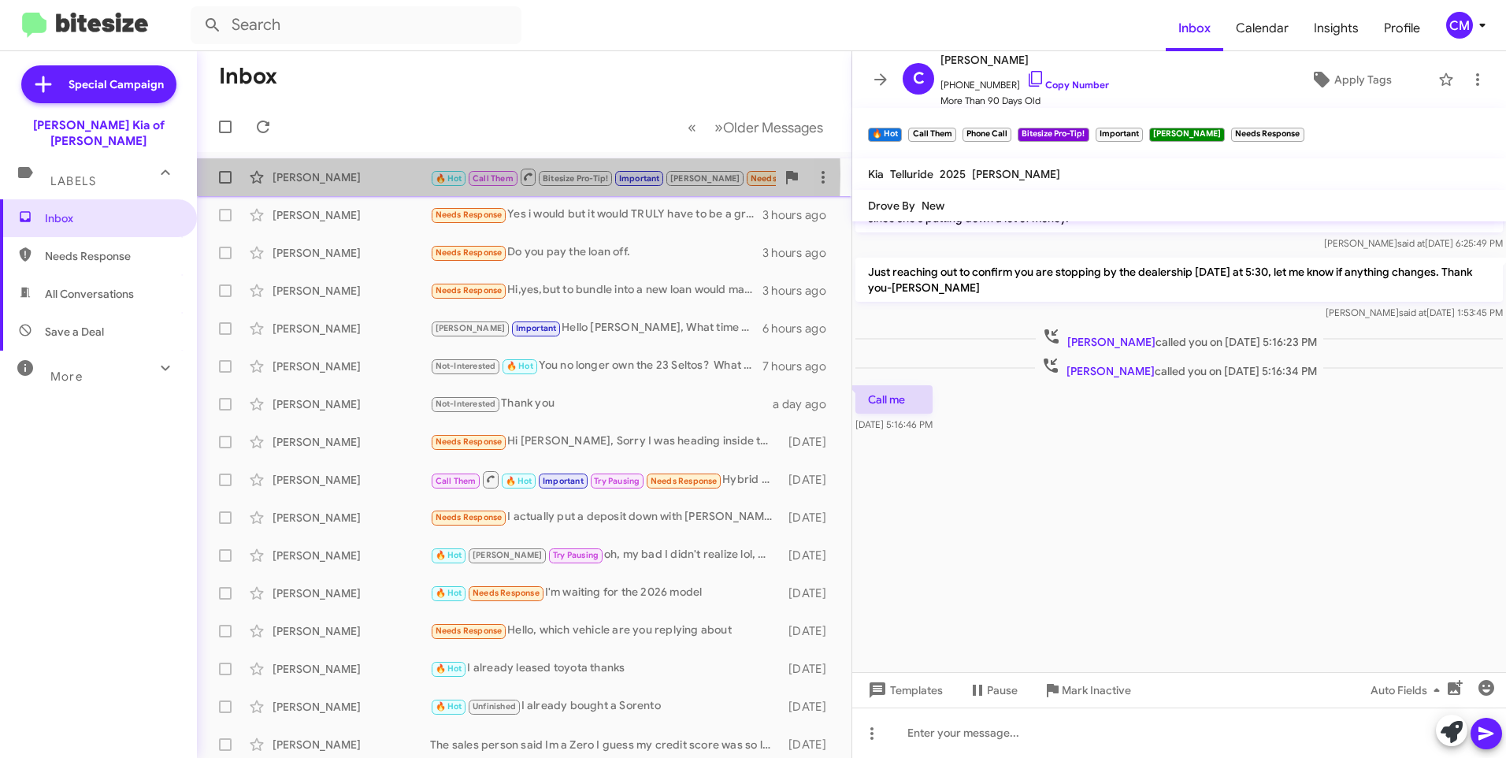
click at [327, 174] on div "[PERSON_NAME]" at bounding box center [352, 177] width 158 height 16
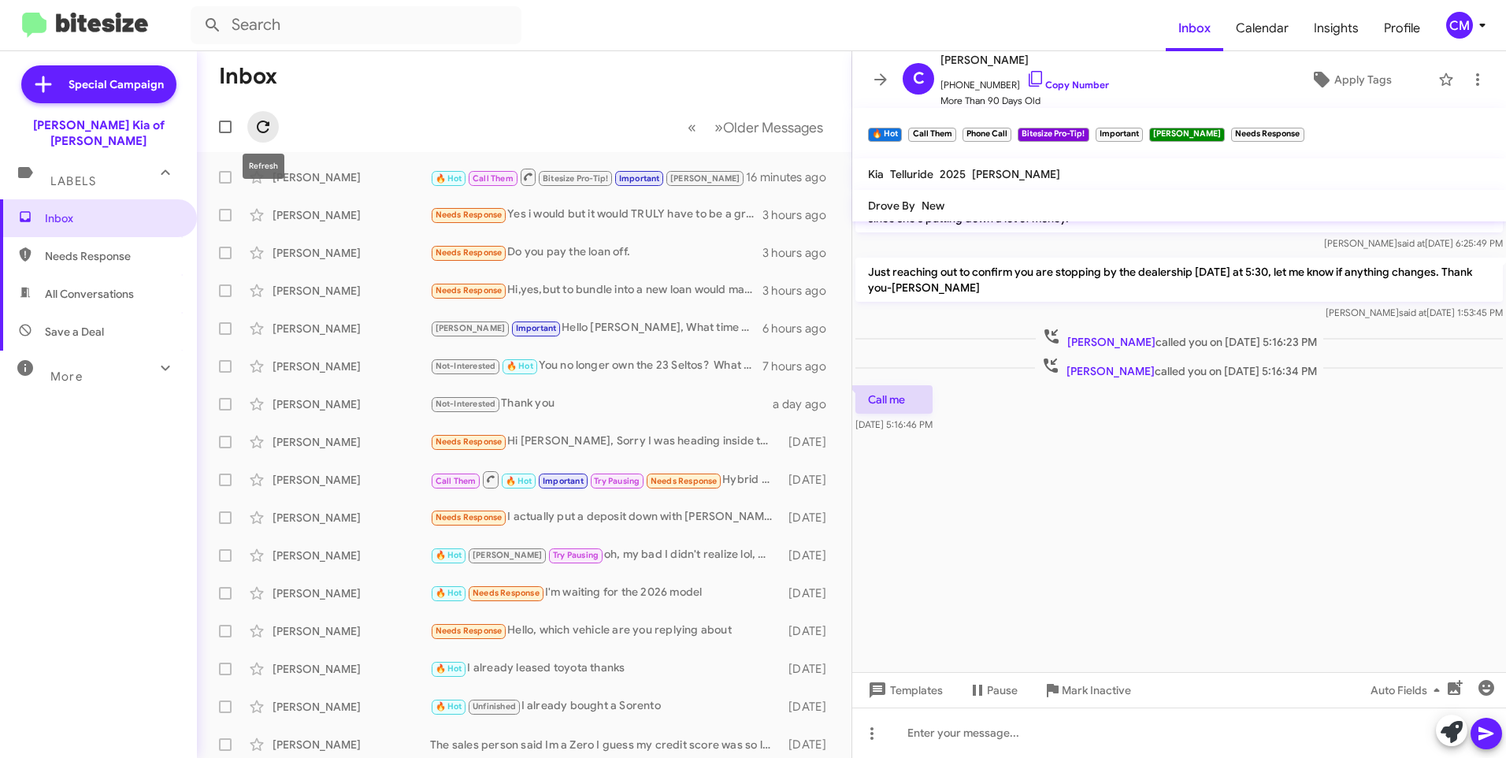
click at [259, 129] on icon at bounding box center [263, 126] width 19 height 19
